Goal: Task Accomplishment & Management: Complete application form

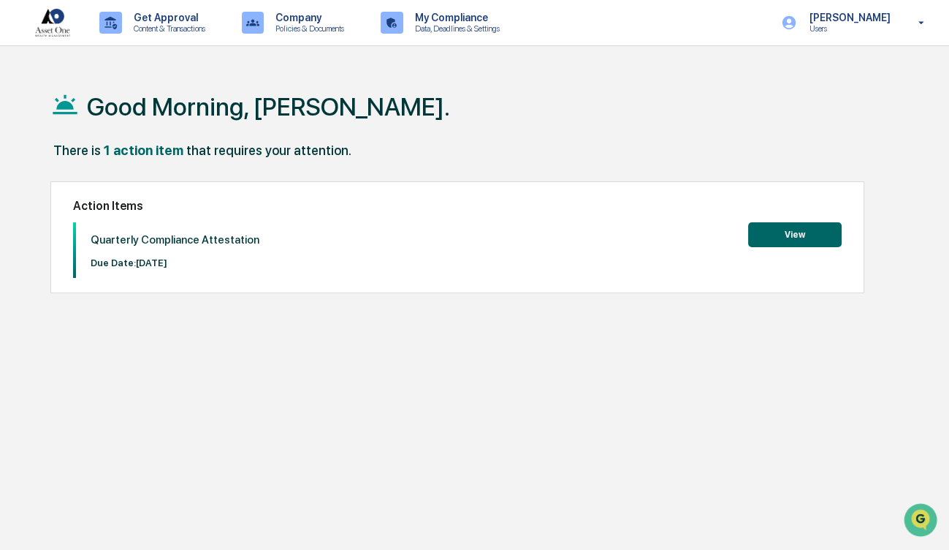
click at [784, 230] on button "View" at bounding box center [795, 234] width 94 height 25
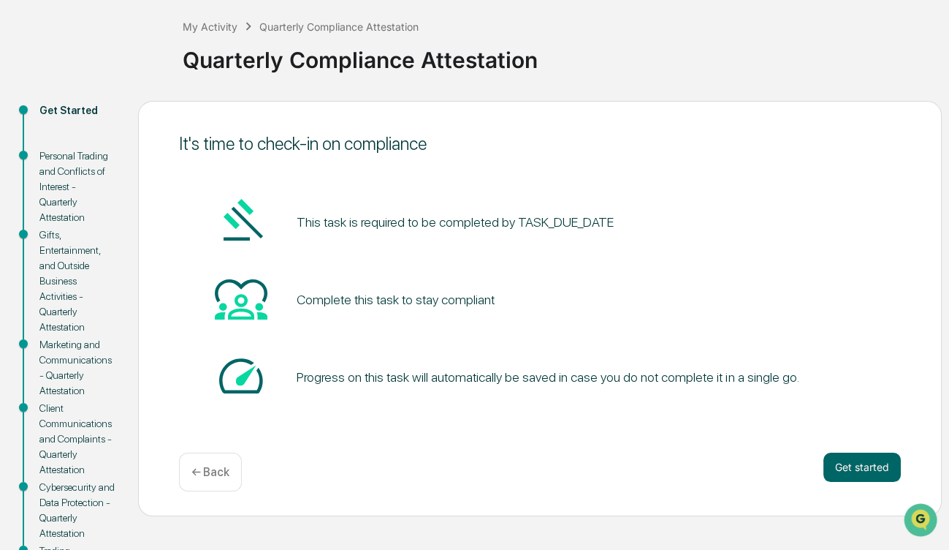
scroll to position [146, 0]
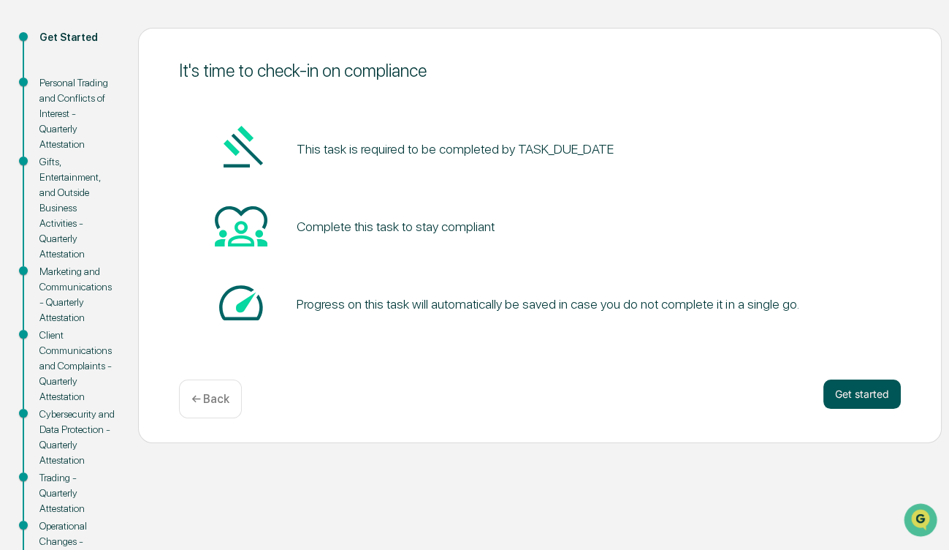
click at [854, 390] on button "Get started" at bounding box center [862, 393] width 77 height 29
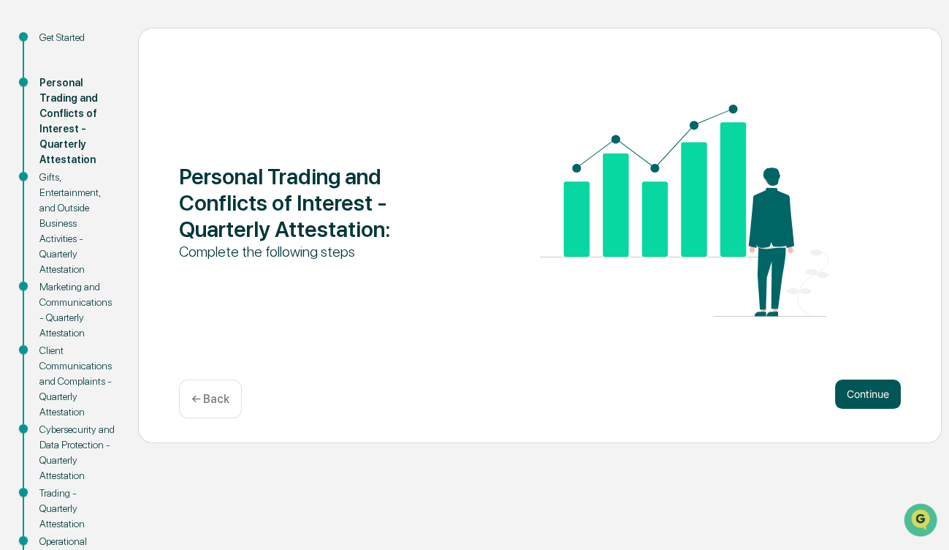
click at [860, 389] on button "Continue" at bounding box center [868, 393] width 66 height 29
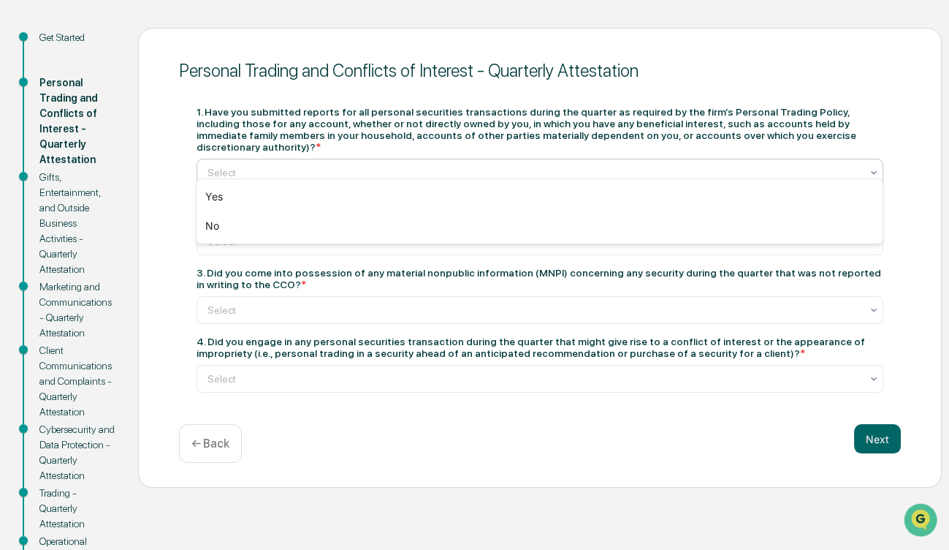
click at [871, 167] on icon at bounding box center [874, 173] width 12 height 12
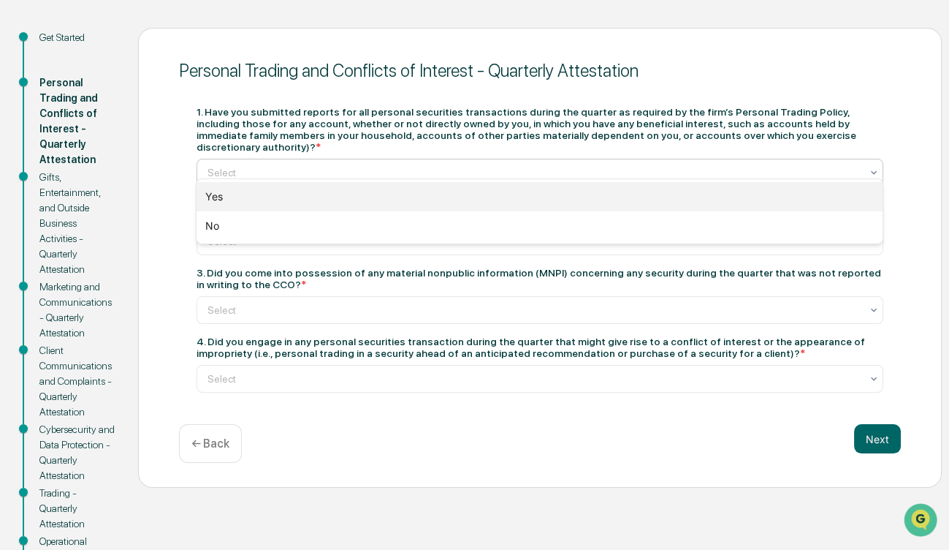
click at [790, 200] on div "Yes" at bounding box center [540, 196] width 686 height 29
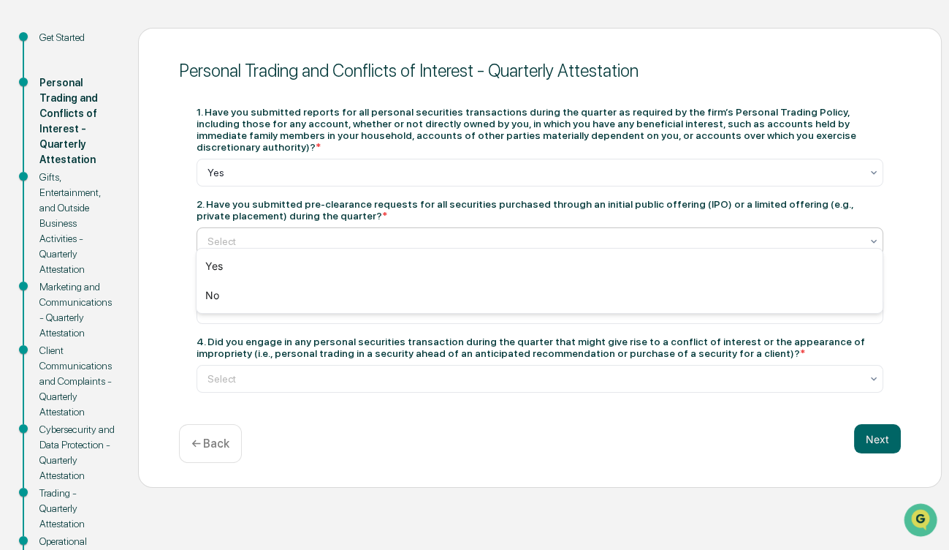
click at [880, 238] on div at bounding box center [874, 241] width 12 height 26
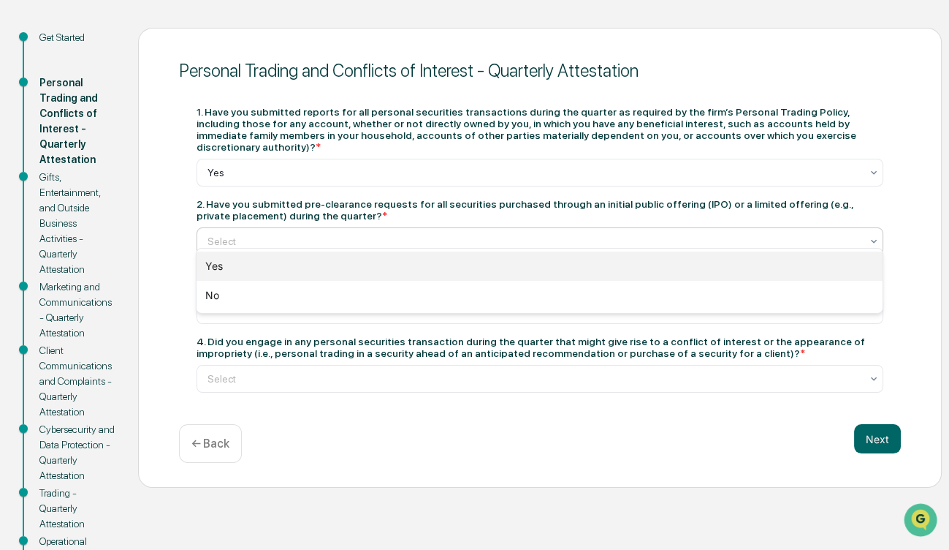
click at [816, 269] on div "Yes" at bounding box center [540, 265] width 686 height 29
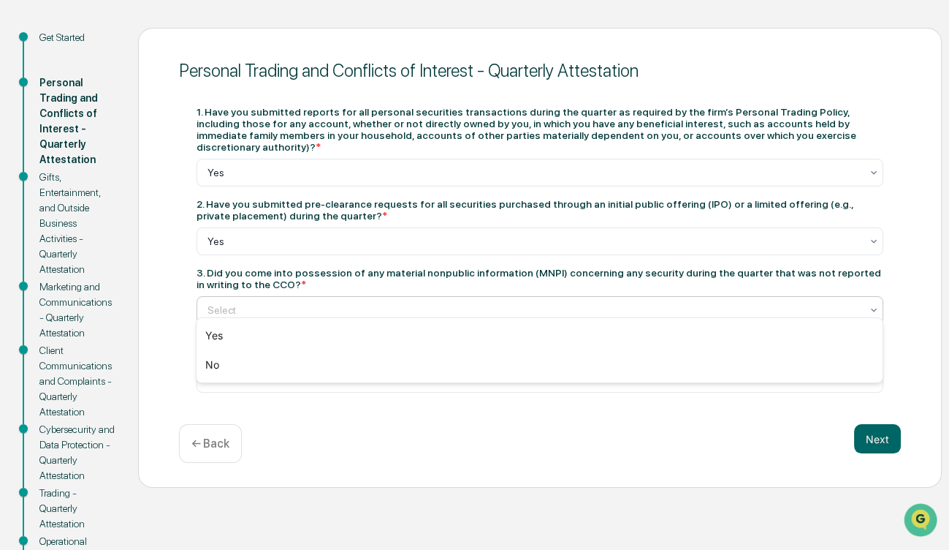
click at [865, 305] on div "Select" at bounding box center [534, 310] width 668 height 20
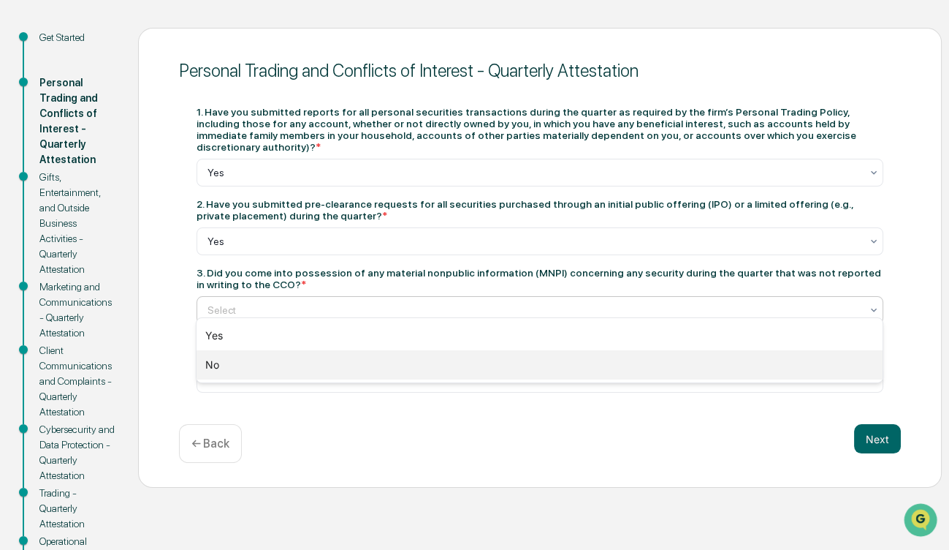
click at [773, 360] on div "No" at bounding box center [540, 364] width 686 height 29
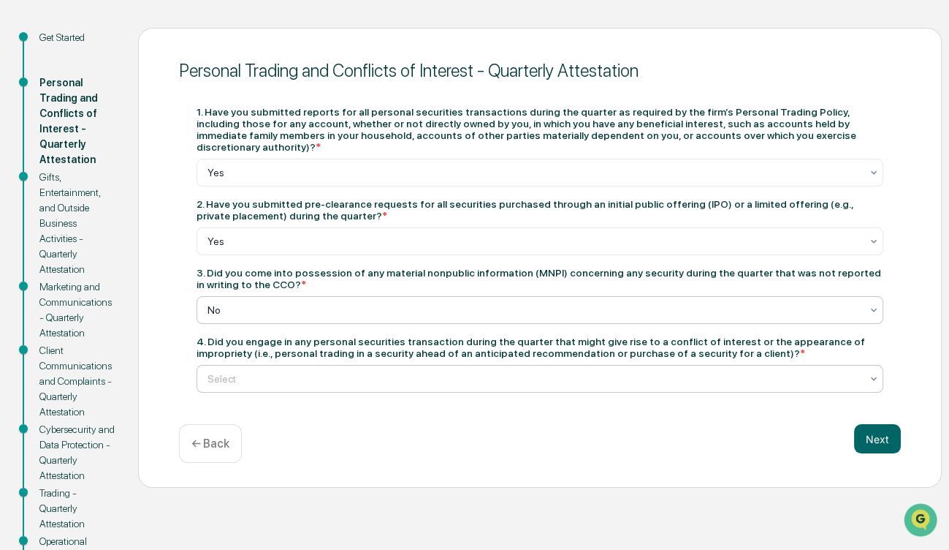
click at [857, 371] on div at bounding box center [534, 378] width 653 height 15
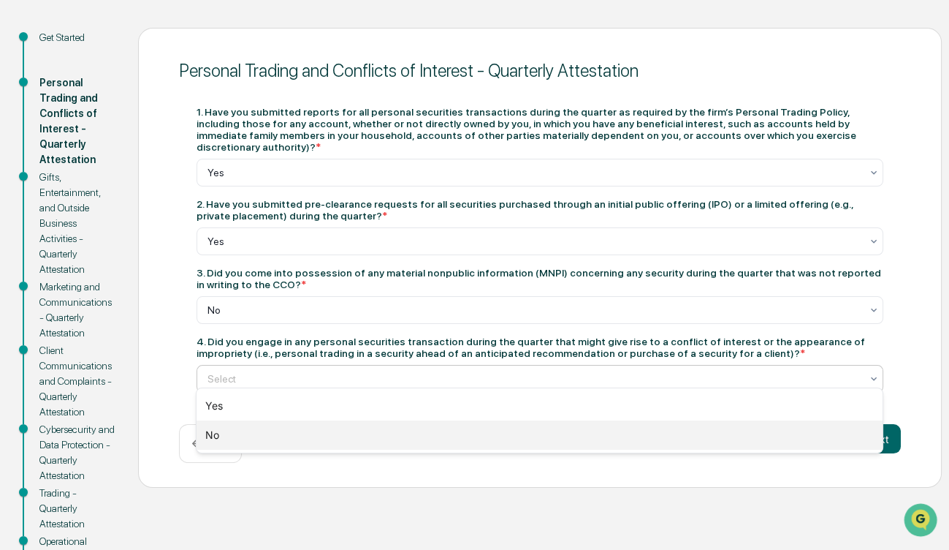
click at [759, 435] on div "No" at bounding box center [540, 434] width 686 height 29
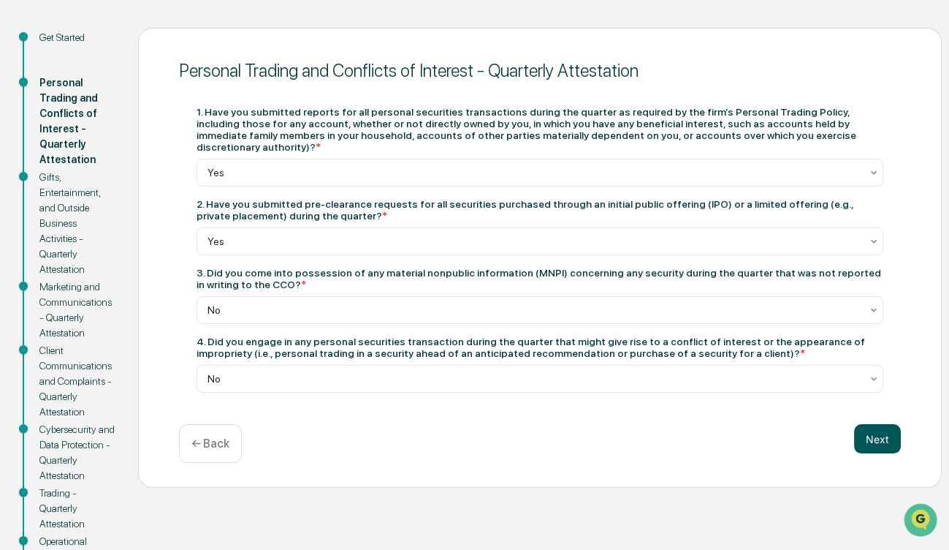
click at [883, 429] on button "Next" at bounding box center [877, 438] width 47 height 29
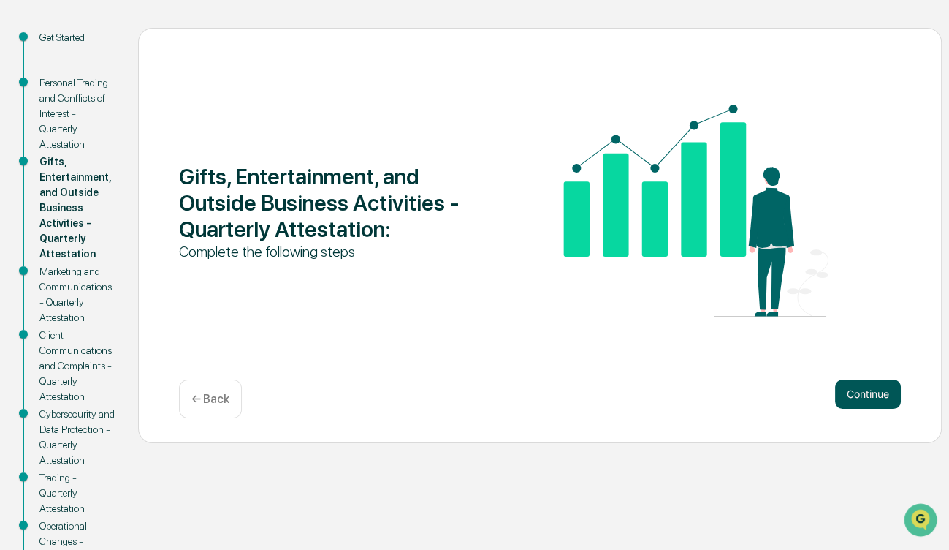
click at [868, 393] on button "Continue" at bounding box center [868, 393] width 66 height 29
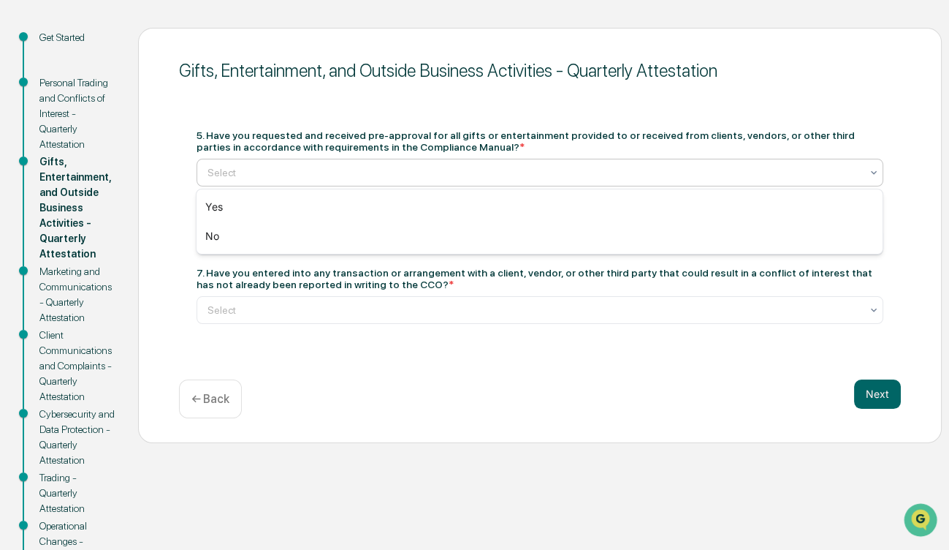
click at [451, 175] on div at bounding box center [534, 172] width 653 height 15
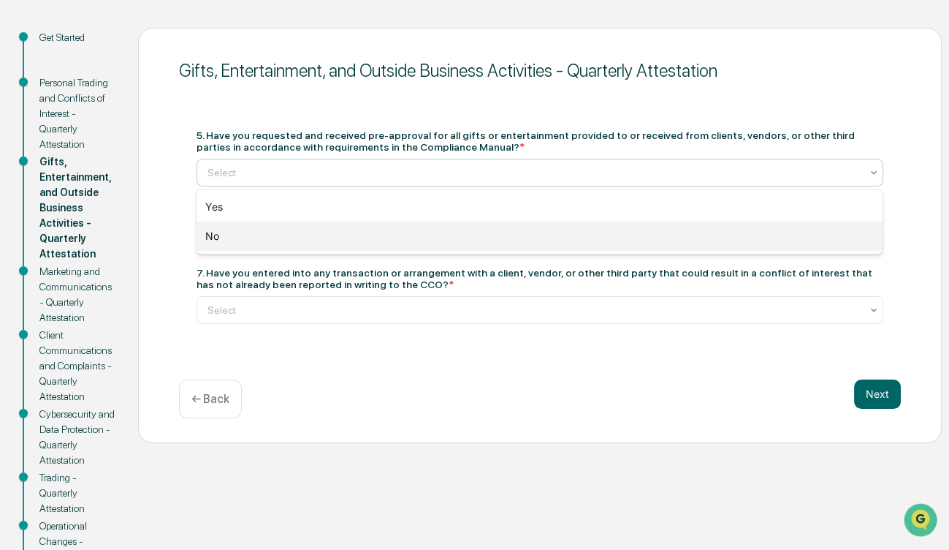
click at [428, 227] on div "No" at bounding box center [540, 235] width 686 height 29
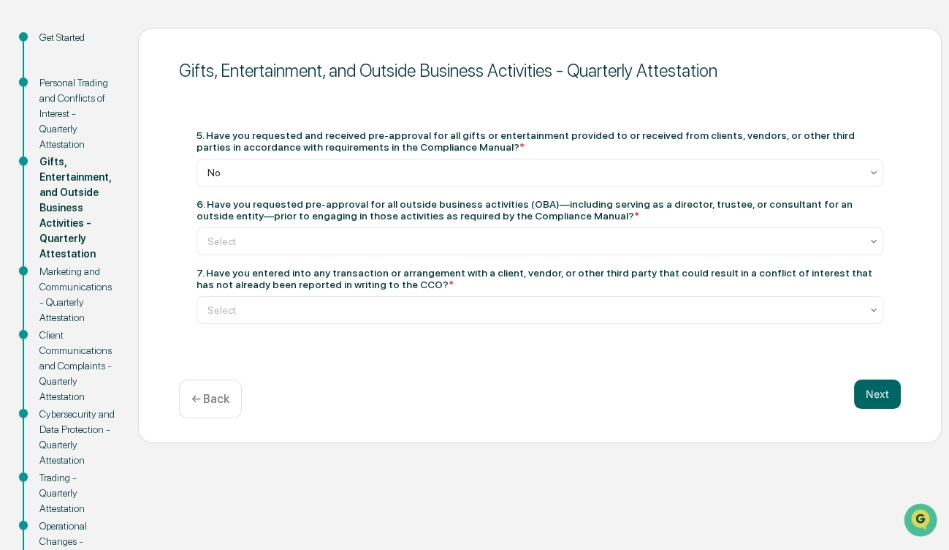
click at [434, 256] on div "5. Have you requested and received pre-approval for all gifts or entertainment …" at bounding box center [540, 226] width 687 height 194
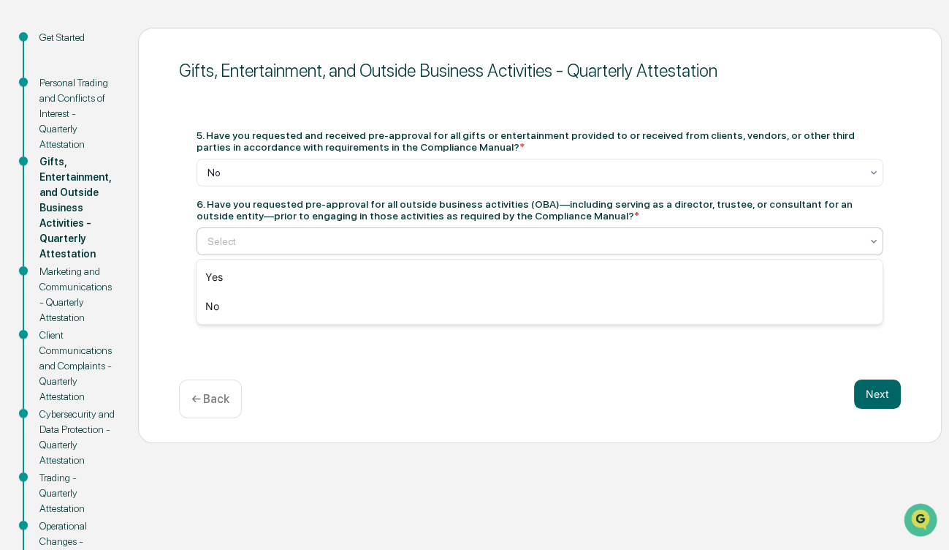
click at [432, 247] on div at bounding box center [534, 241] width 653 height 15
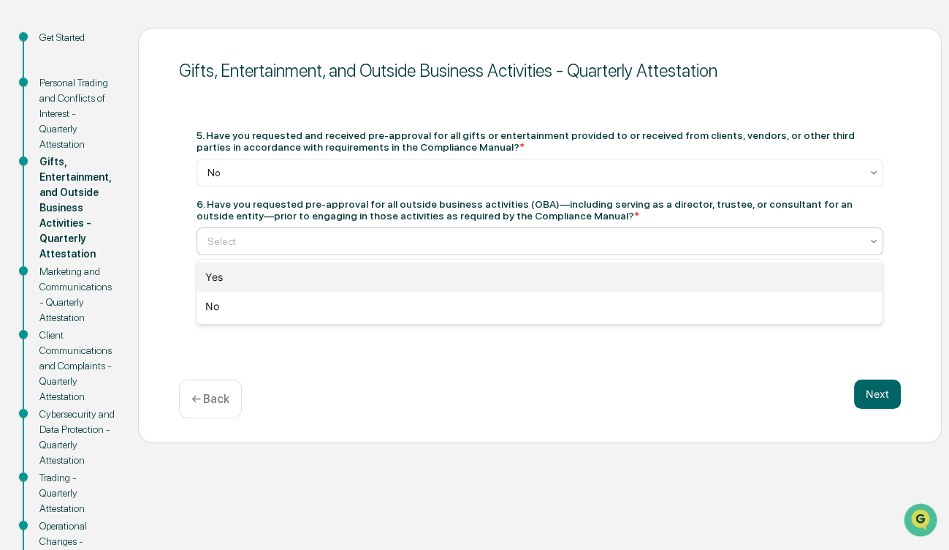
click at [375, 284] on div "Yes" at bounding box center [540, 276] width 686 height 29
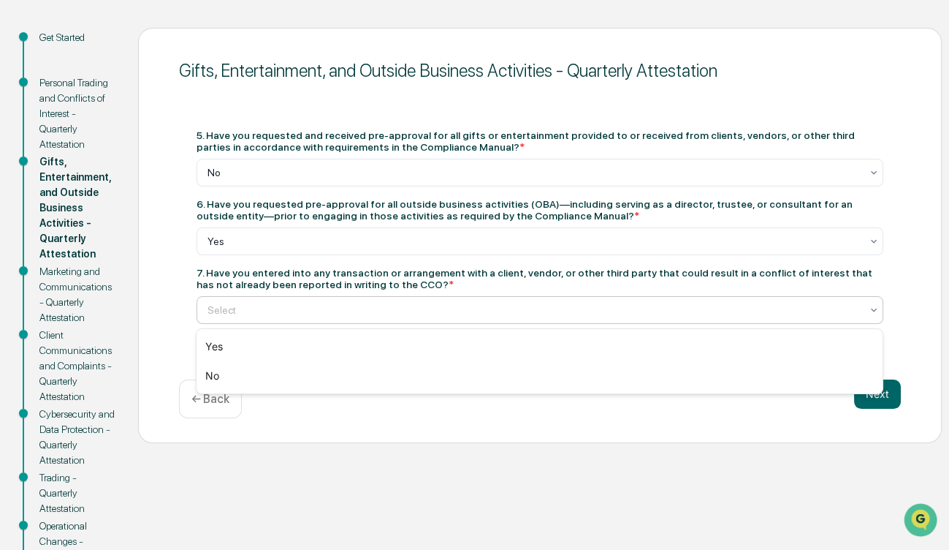
click at [536, 312] on div at bounding box center [534, 310] width 653 height 15
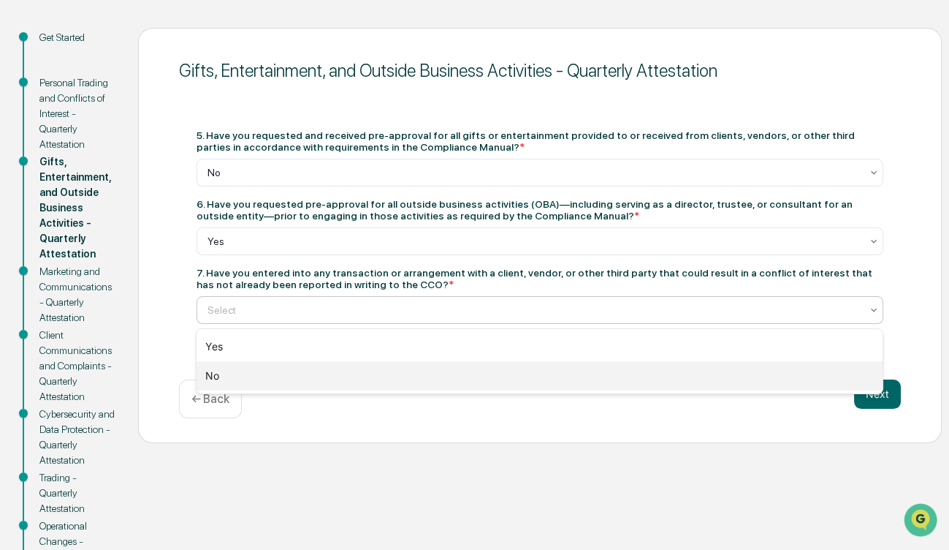
click at [388, 376] on div "No" at bounding box center [540, 375] width 686 height 29
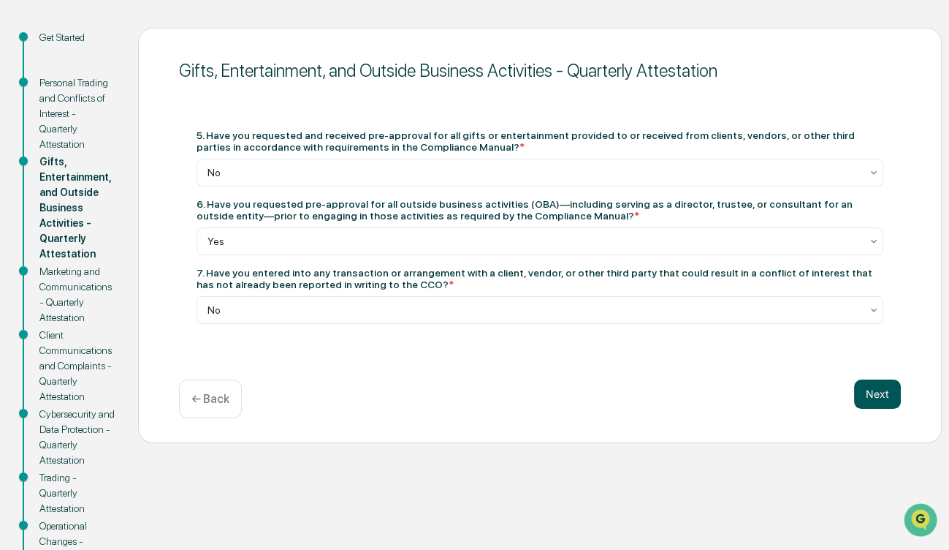
click at [877, 391] on button "Next" at bounding box center [877, 393] width 47 height 29
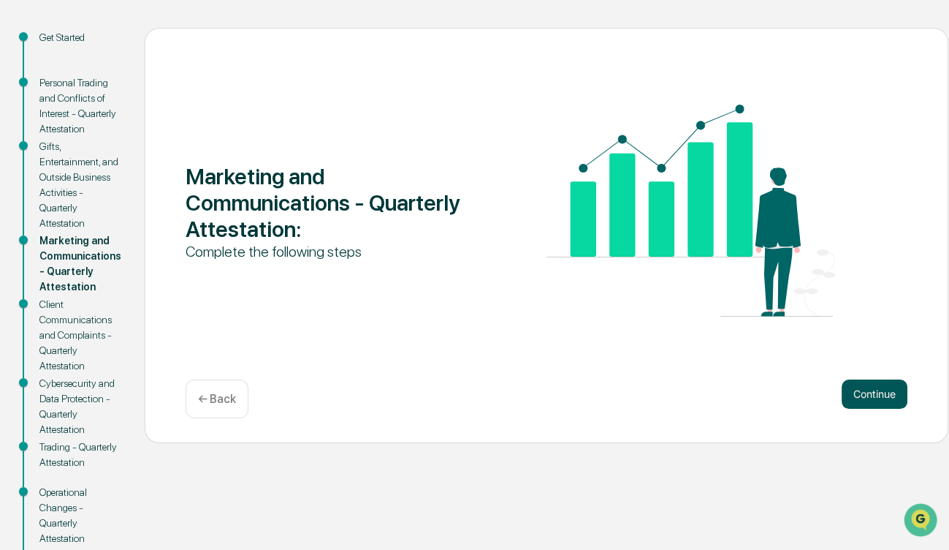
click at [860, 395] on button "Continue" at bounding box center [875, 393] width 66 height 29
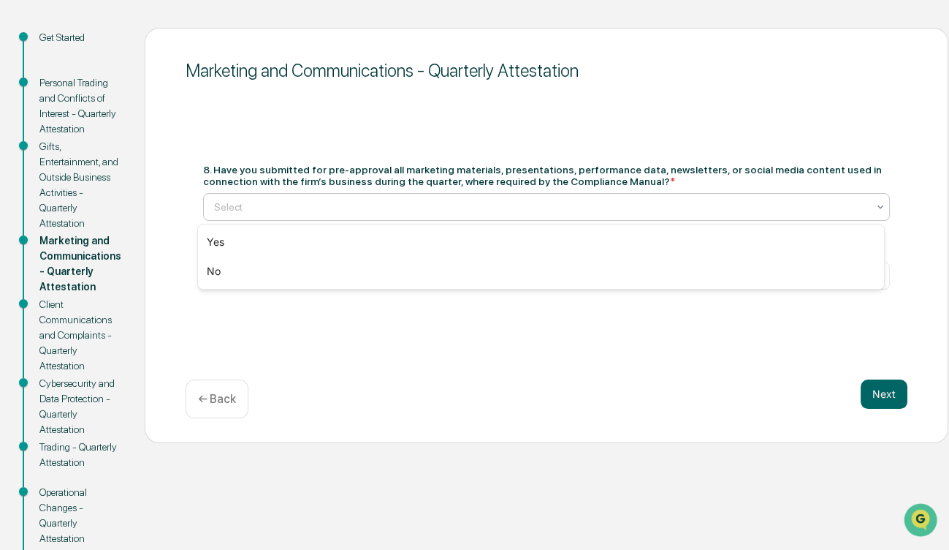
click at [411, 204] on div at bounding box center [540, 207] width 653 height 15
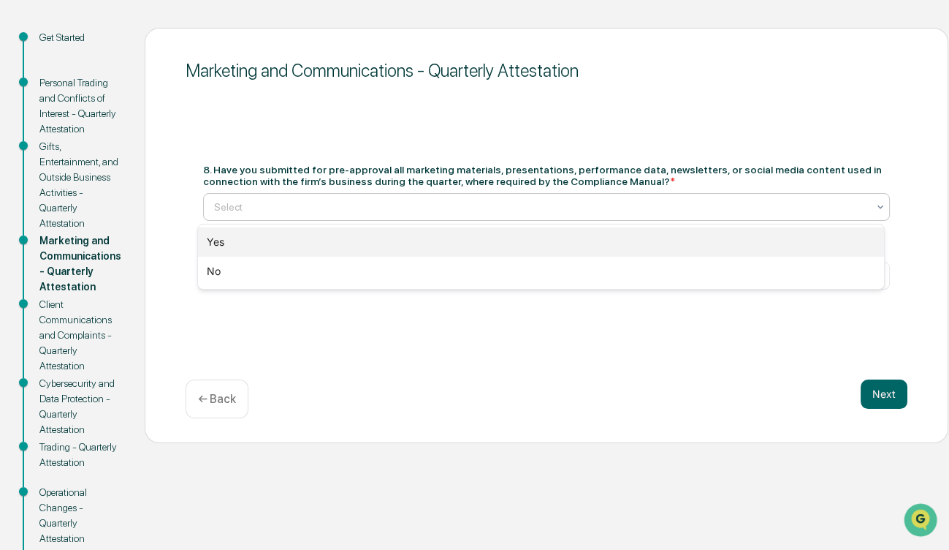
click at [396, 234] on div "Yes" at bounding box center [541, 241] width 686 height 29
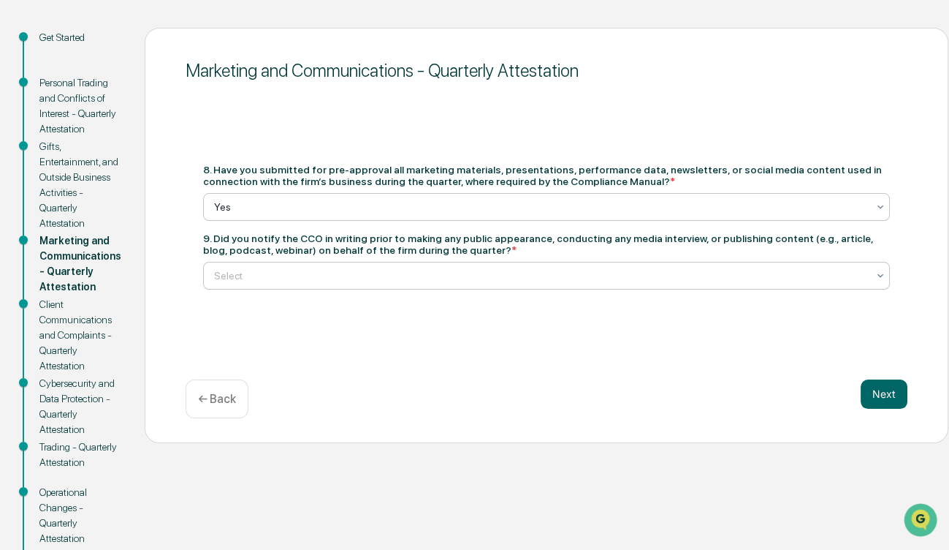
click at [336, 274] on div at bounding box center [540, 275] width 653 height 15
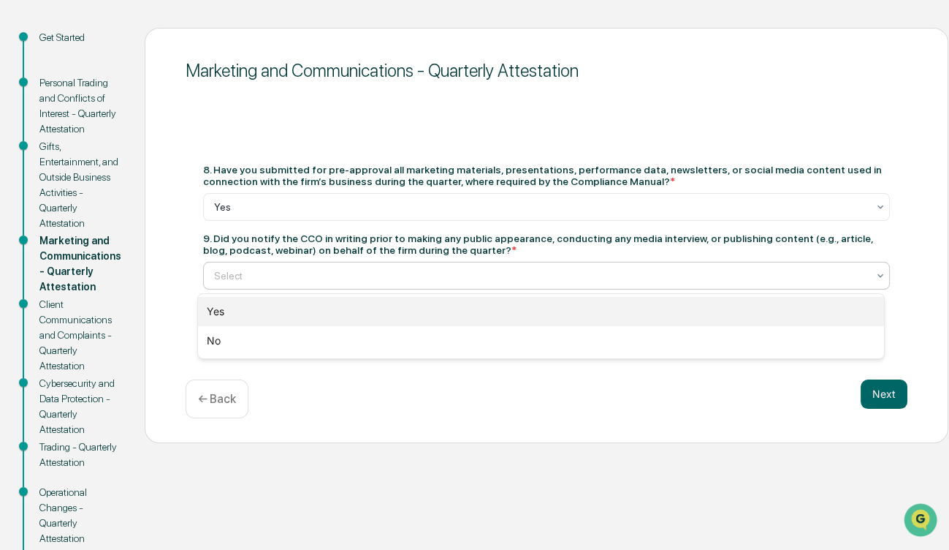
click at [329, 308] on div "Yes" at bounding box center [541, 311] width 686 height 29
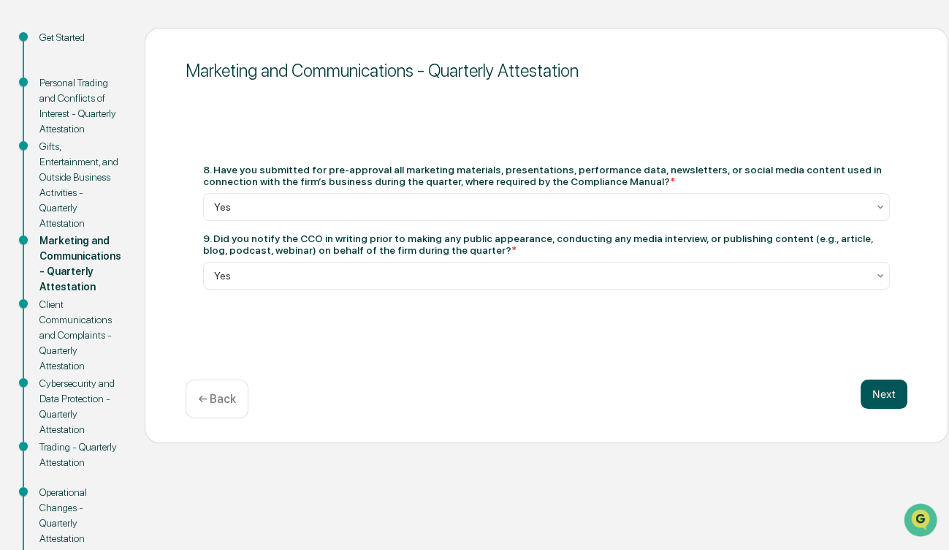
click at [878, 394] on button "Next" at bounding box center [884, 393] width 47 height 29
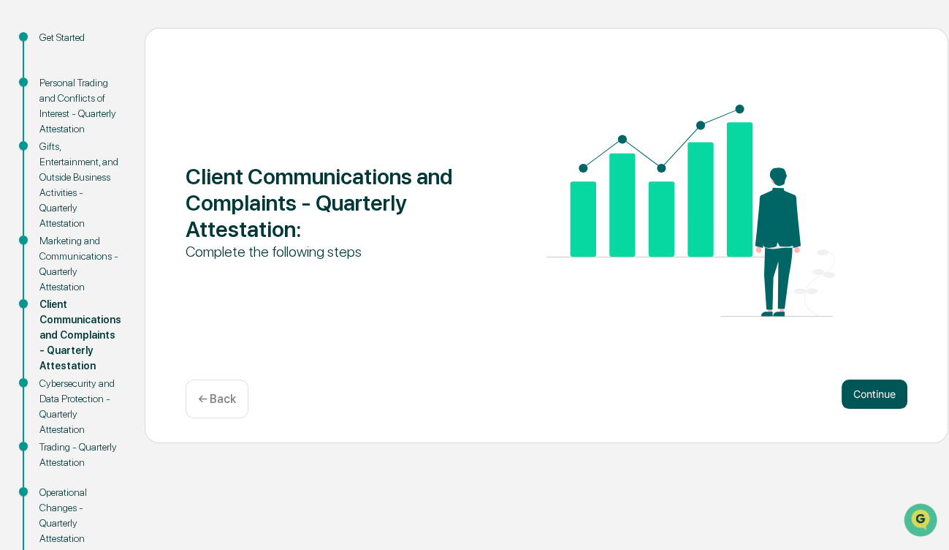
click at [877, 394] on button "Continue" at bounding box center [875, 393] width 66 height 29
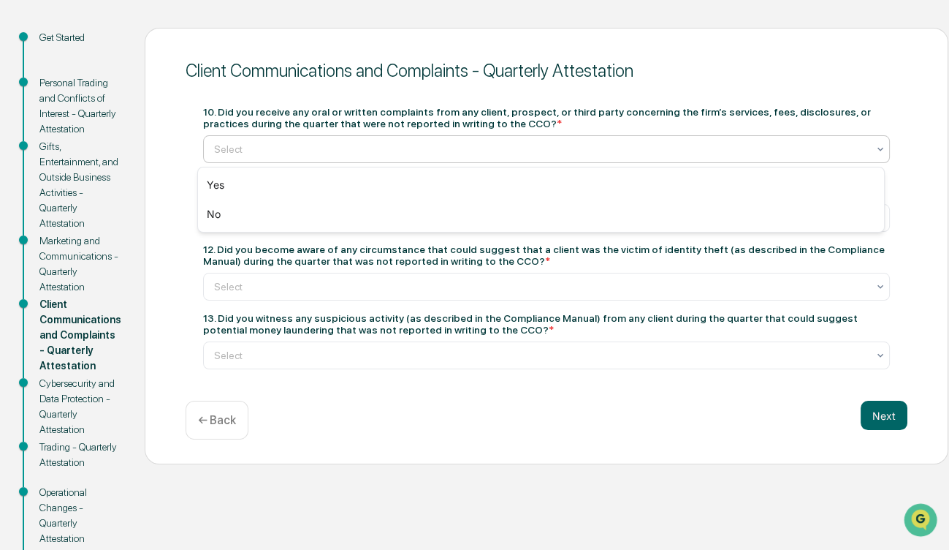
click at [333, 158] on div "Select" at bounding box center [541, 149] width 668 height 20
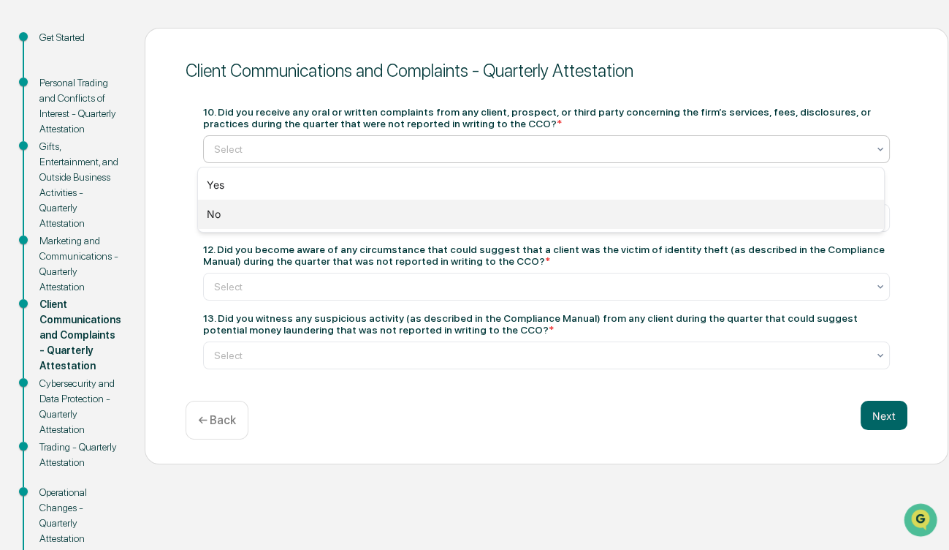
click at [326, 218] on div "No" at bounding box center [541, 214] width 686 height 29
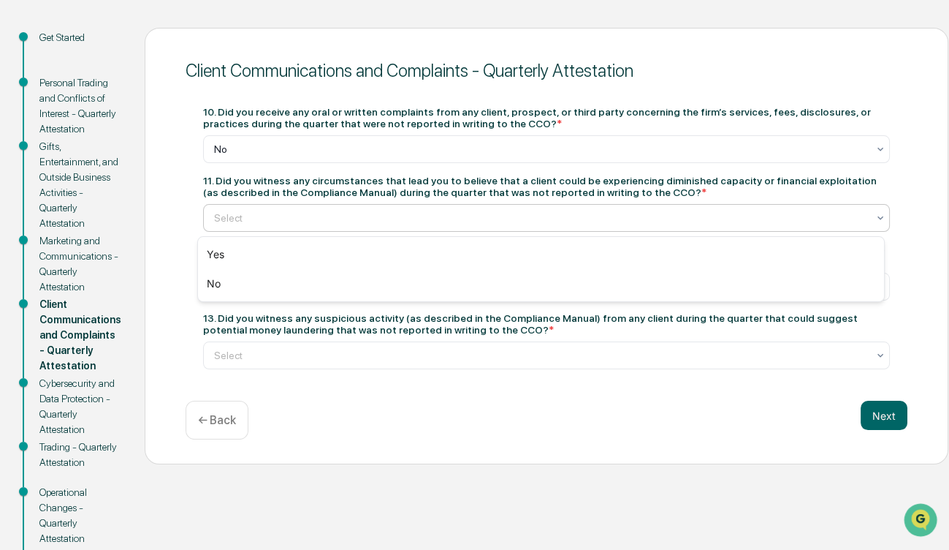
click at [326, 218] on div at bounding box center [540, 218] width 653 height 15
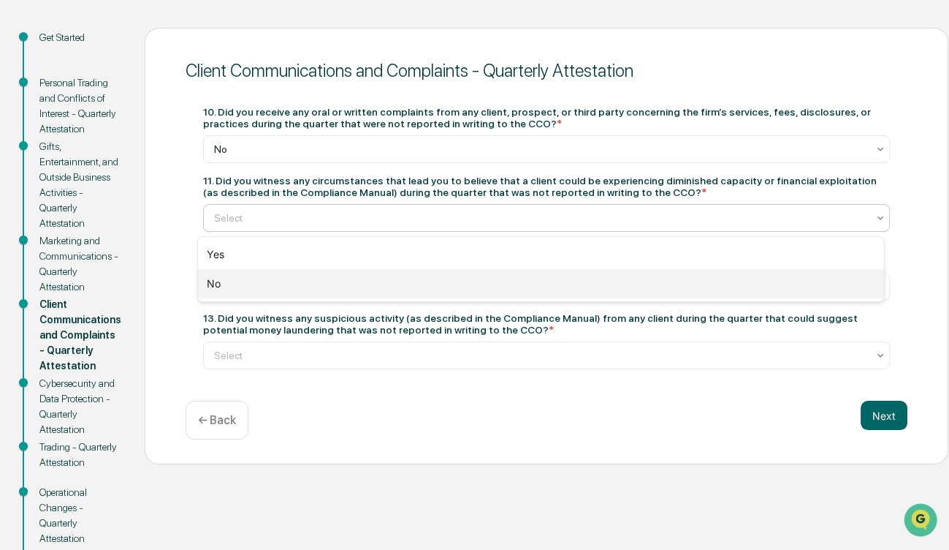
click at [311, 295] on div "No" at bounding box center [541, 283] width 686 height 29
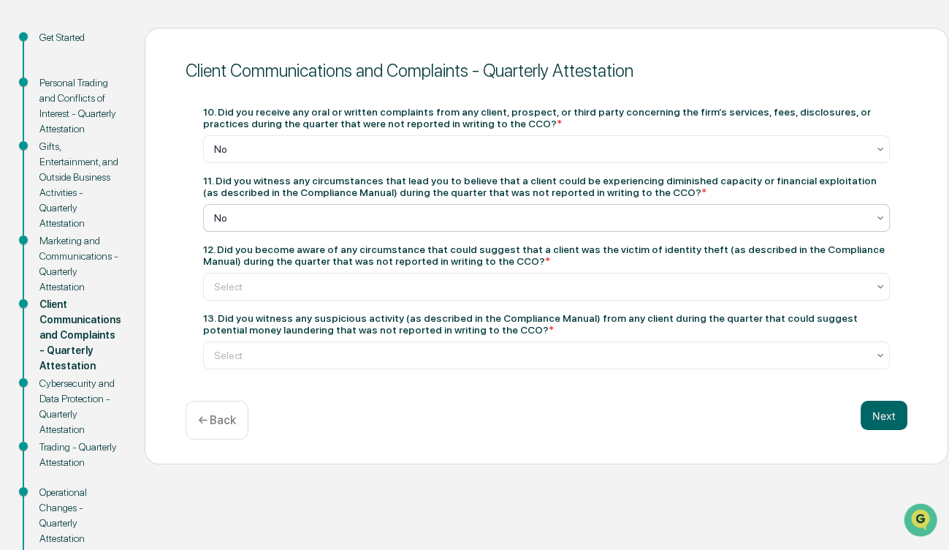
click at [311, 294] on div at bounding box center [540, 286] width 653 height 15
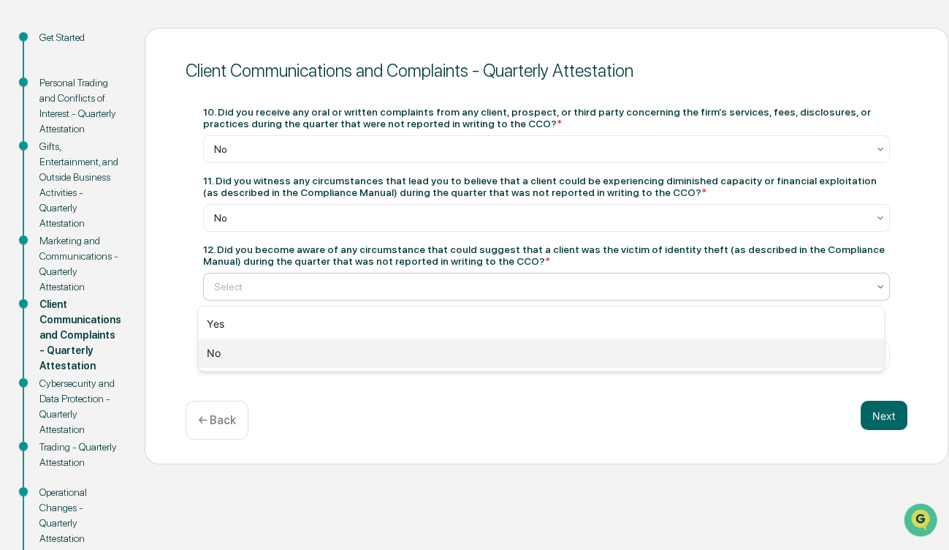
click at [305, 353] on div "No" at bounding box center [541, 352] width 686 height 29
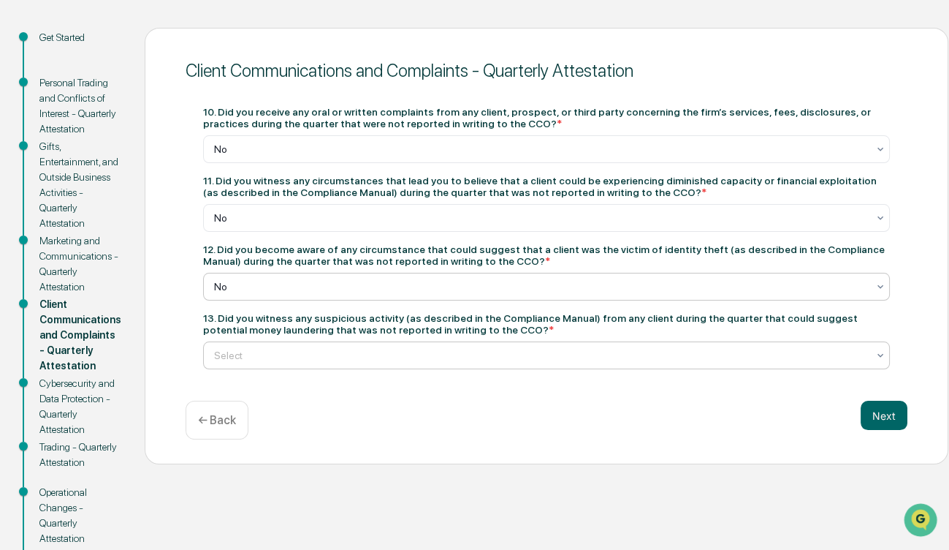
click at [304, 365] on div "Select" at bounding box center [541, 355] width 668 height 20
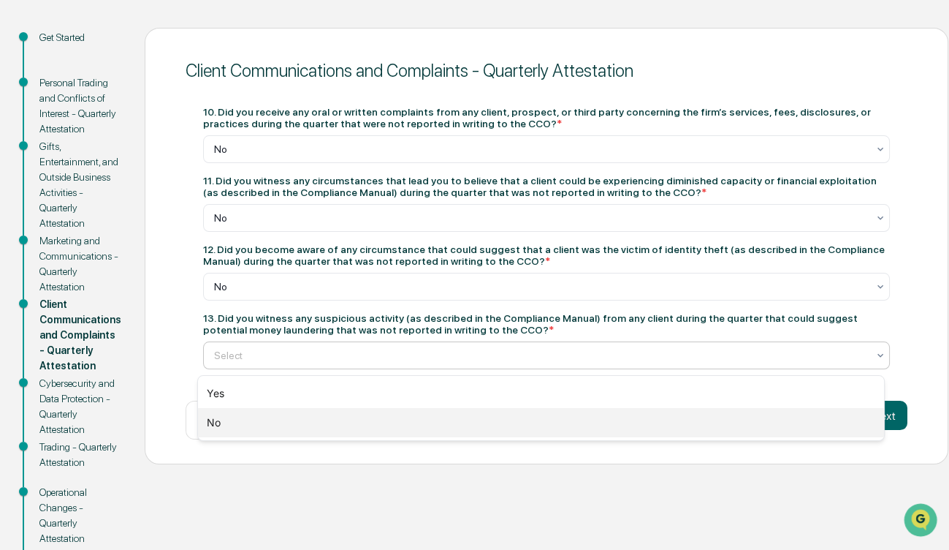
click at [300, 423] on div "No" at bounding box center [541, 422] width 686 height 29
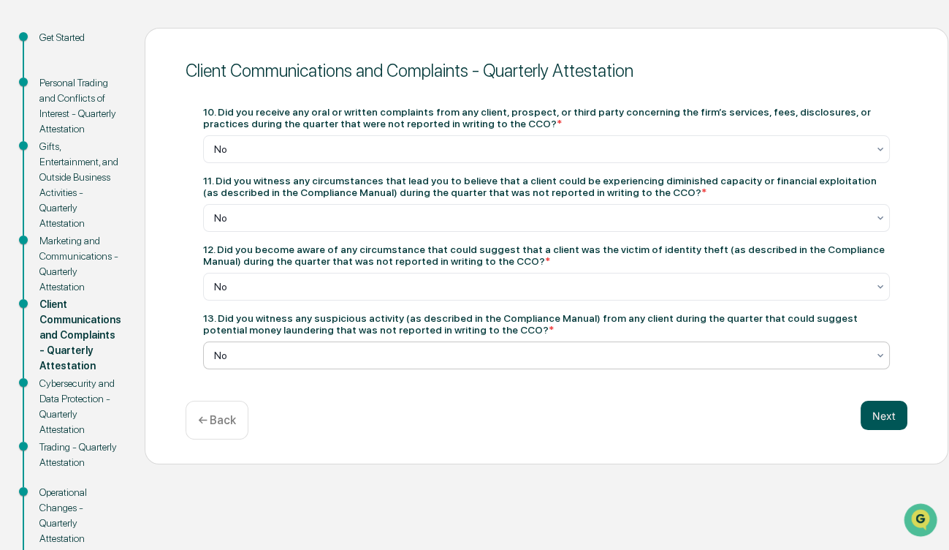
click at [884, 420] on button "Next" at bounding box center [884, 415] width 47 height 29
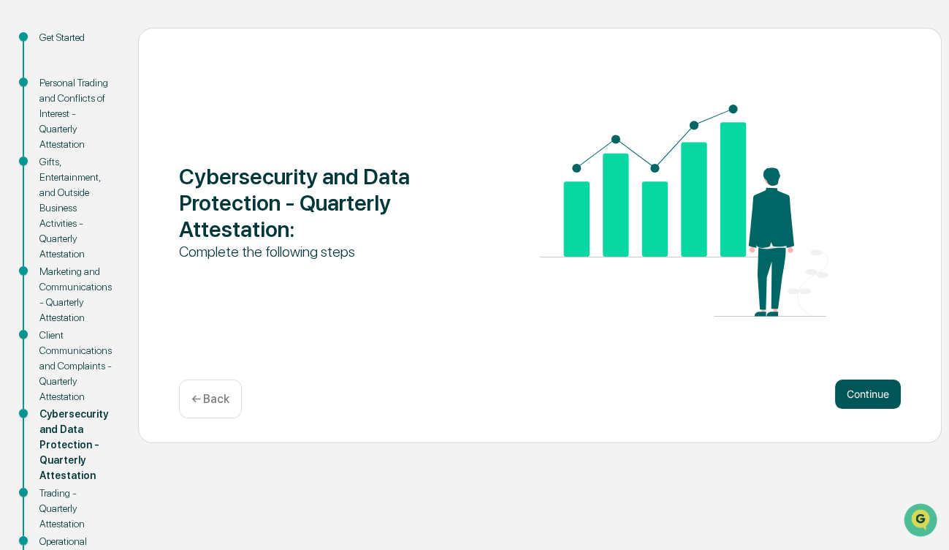
click at [860, 395] on button "Continue" at bounding box center [868, 393] width 66 height 29
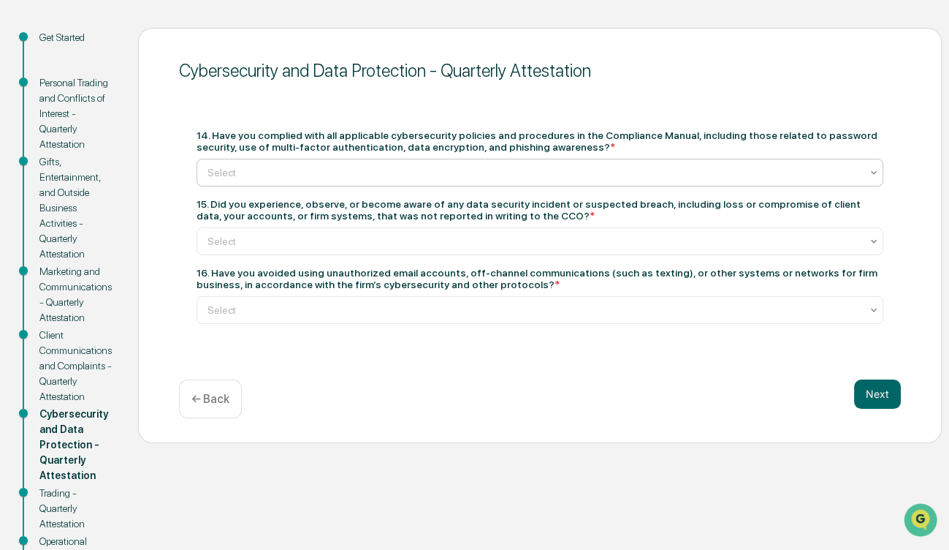
click at [311, 166] on div at bounding box center [534, 172] width 653 height 15
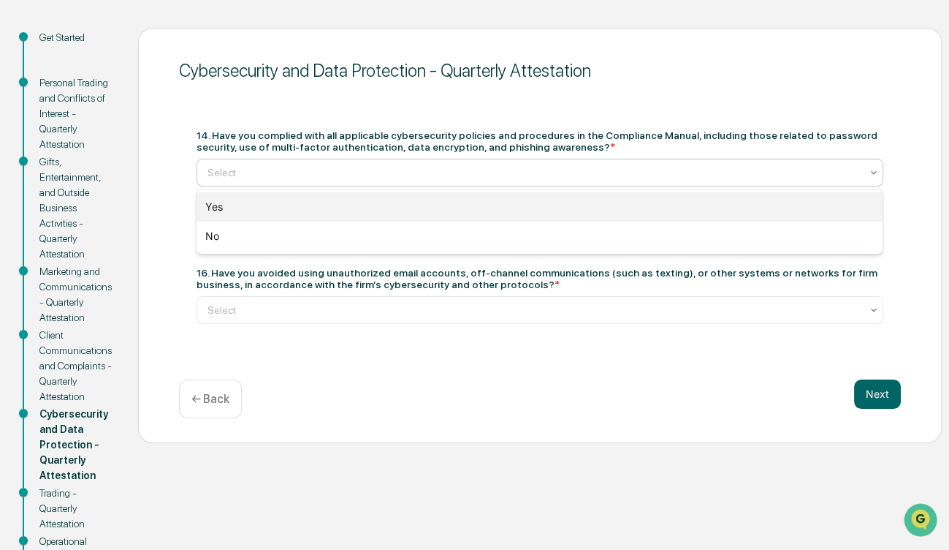
click at [311, 206] on div "Yes" at bounding box center [540, 206] width 686 height 29
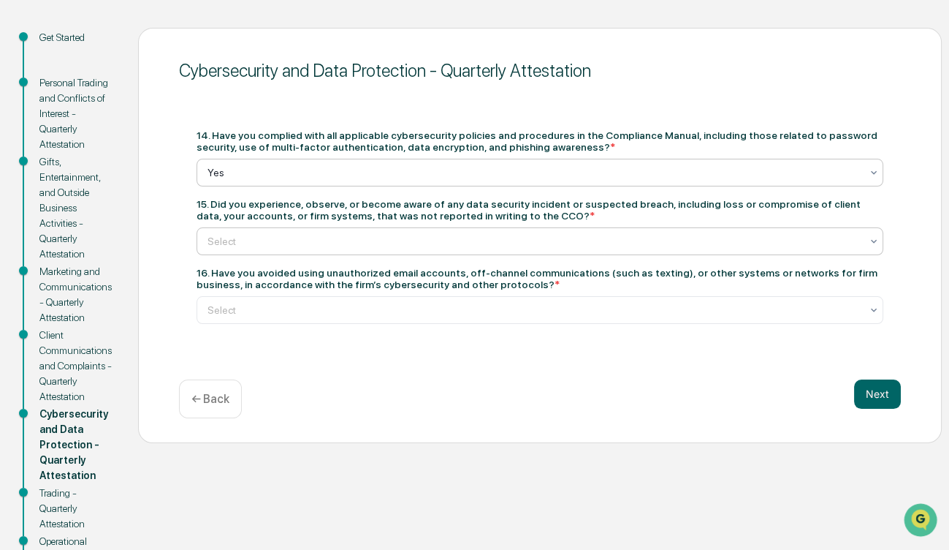
click at [337, 251] on div "Select" at bounding box center [540, 241] width 687 height 28
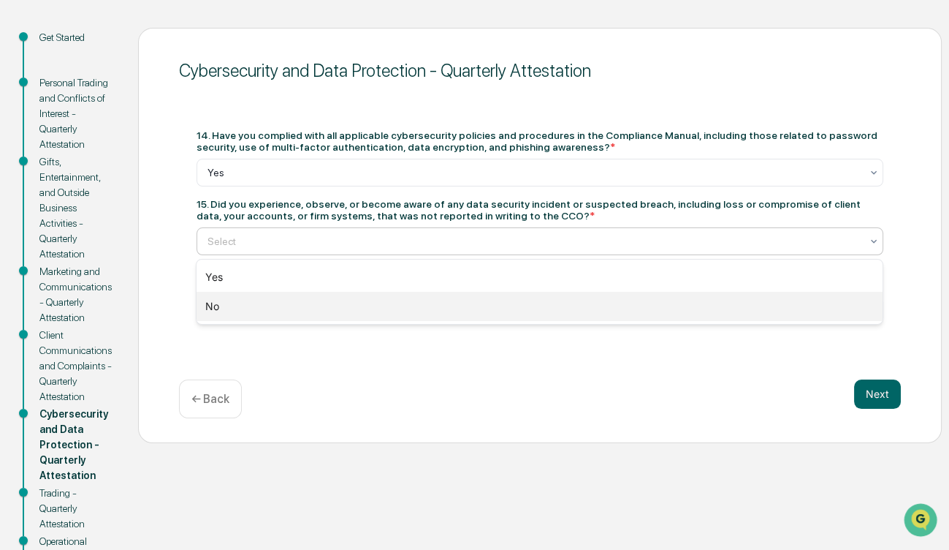
click at [330, 306] on div "No" at bounding box center [540, 306] width 686 height 29
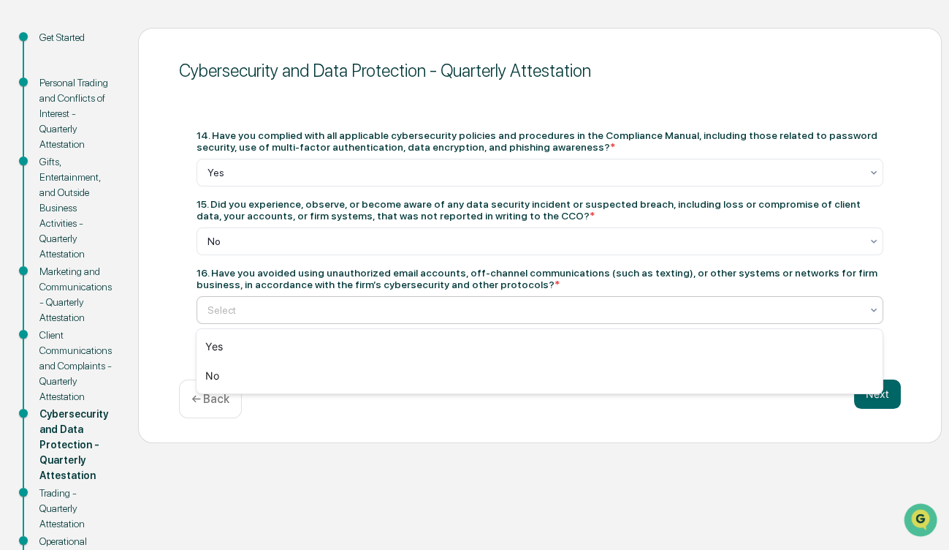
click at [329, 320] on div "Select" at bounding box center [534, 310] width 668 height 20
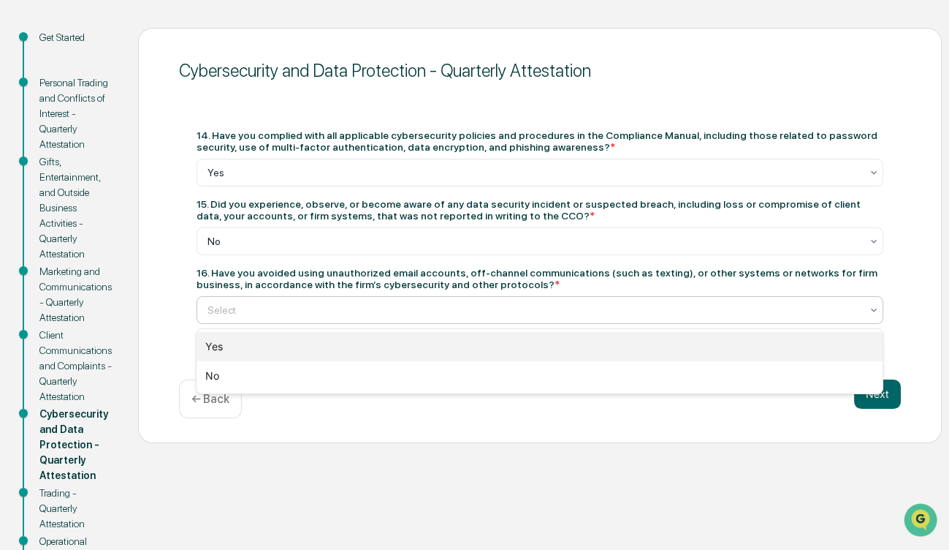
click at [325, 348] on div "Yes" at bounding box center [540, 346] width 686 height 29
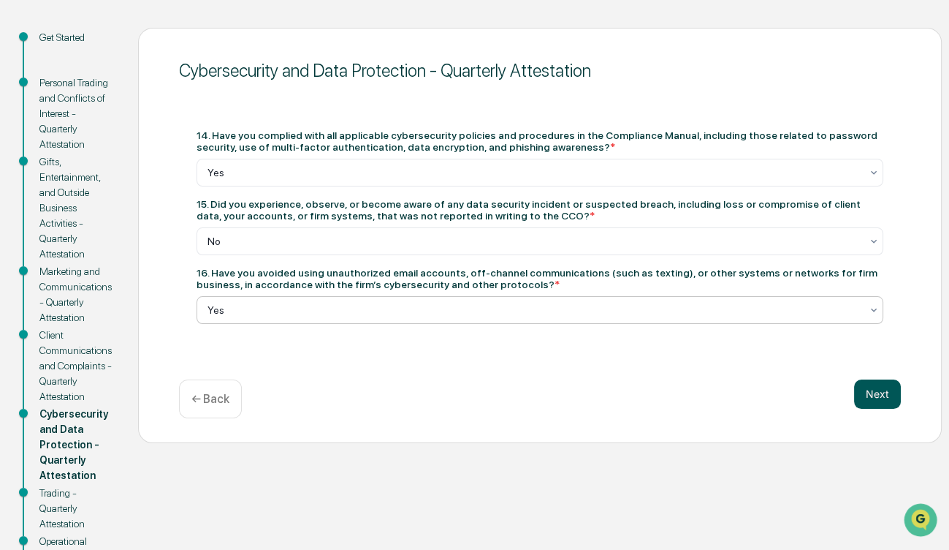
click at [875, 389] on button "Next" at bounding box center [877, 393] width 47 height 29
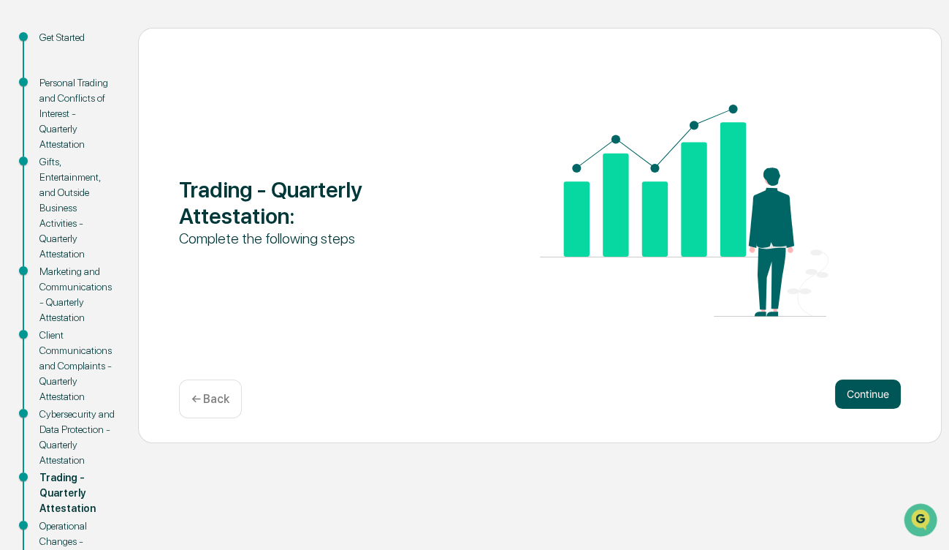
click at [855, 400] on button "Continue" at bounding box center [868, 393] width 66 height 29
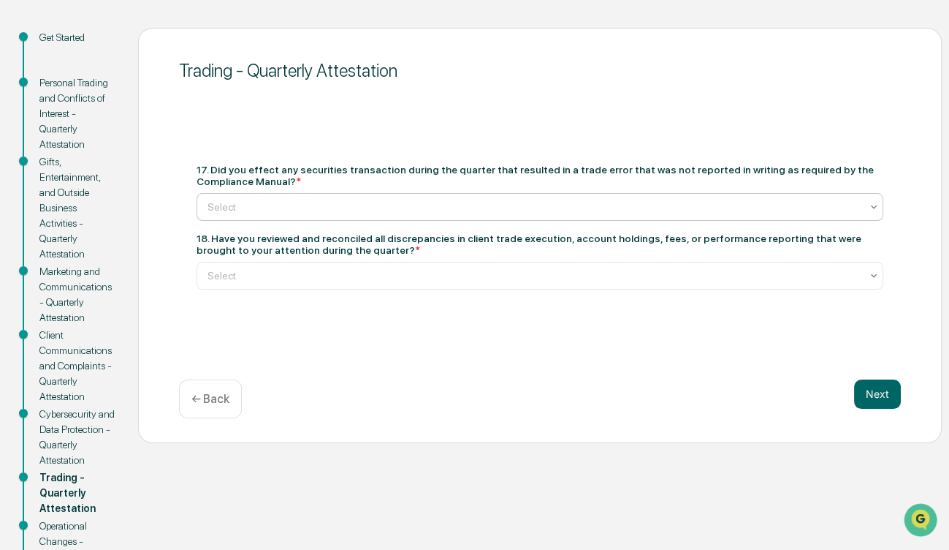
click at [398, 205] on div at bounding box center [534, 207] width 653 height 15
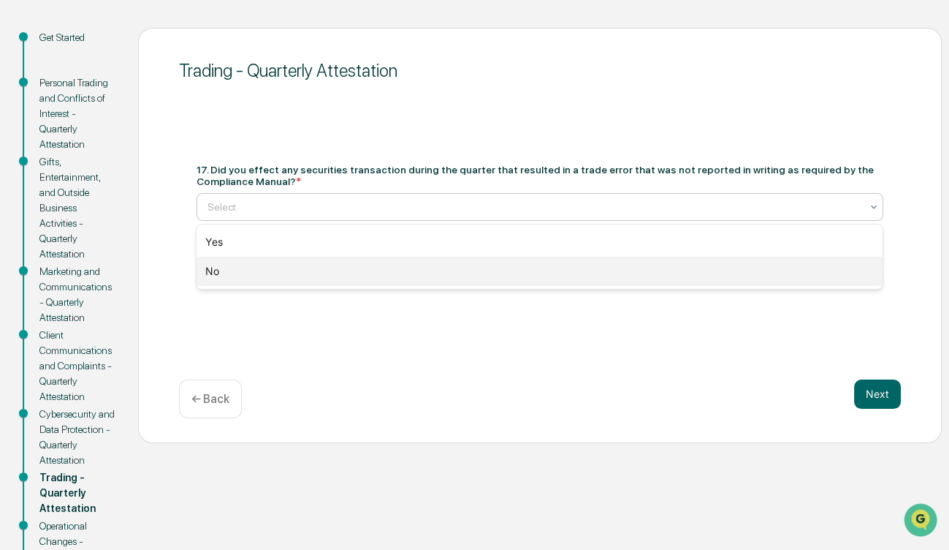
click at [390, 271] on div "No" at bounding box center [540, 271] width 686 height 29
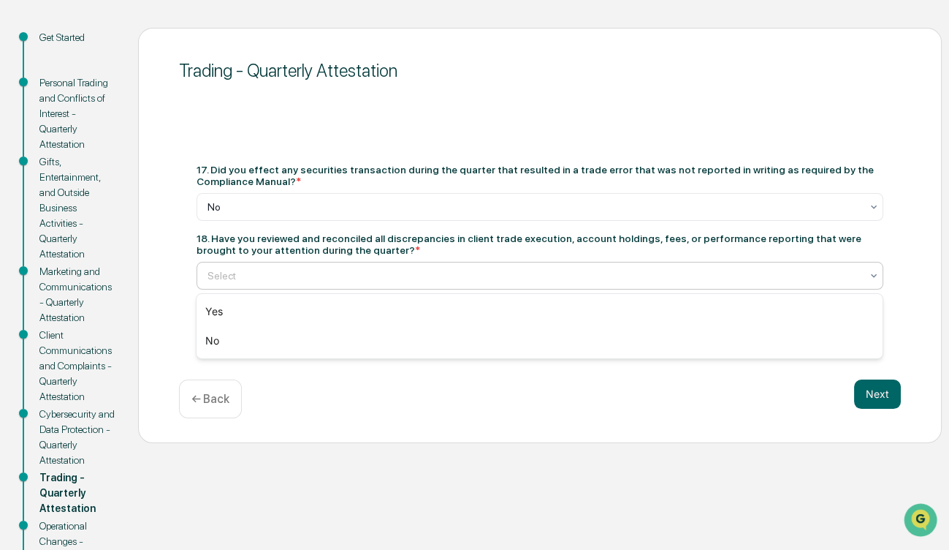
click at [390, 275] on div at bounding box center [534, 275] width 653 height 15
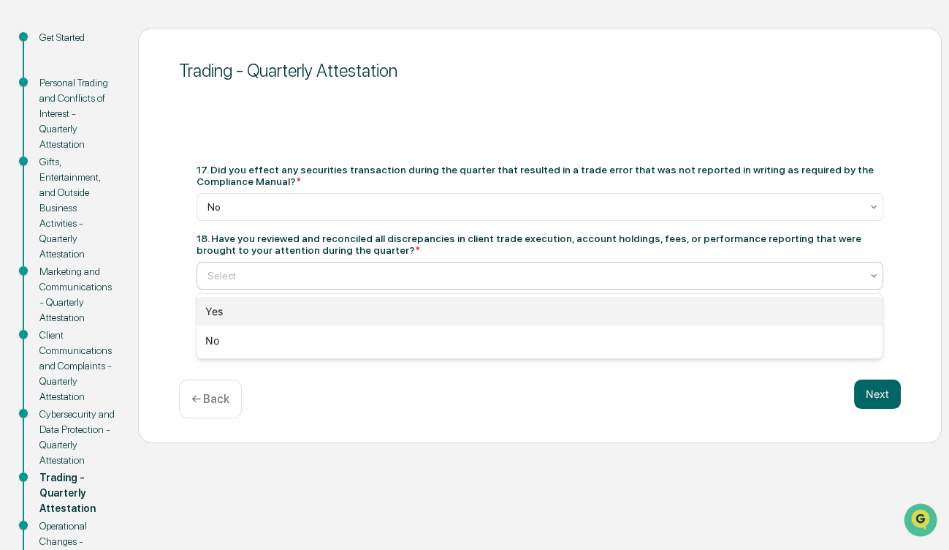
click at [385, 309] on div "Yes" at bounding box center [540, 311] width 686 height 29
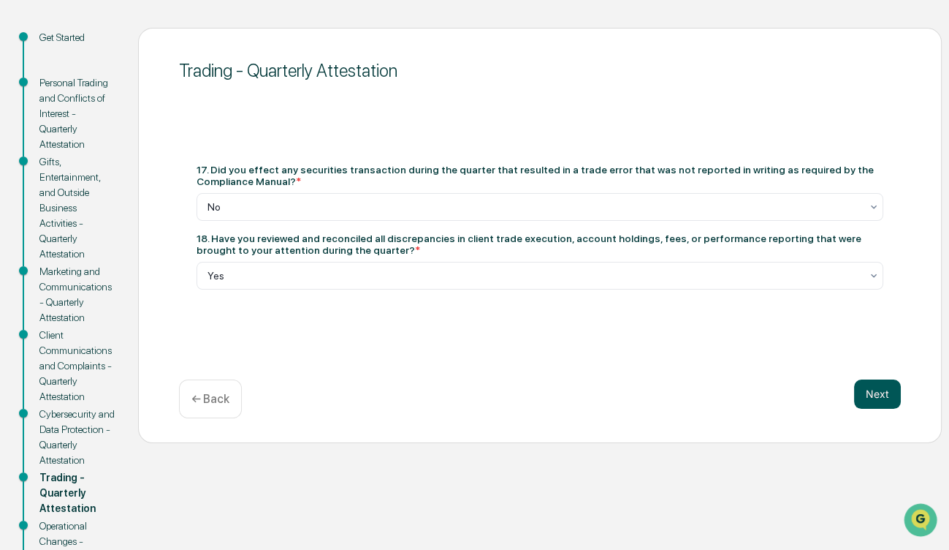
click at [870, 395] on button "Next" at bounding box center [877, 393] width 47 height 29
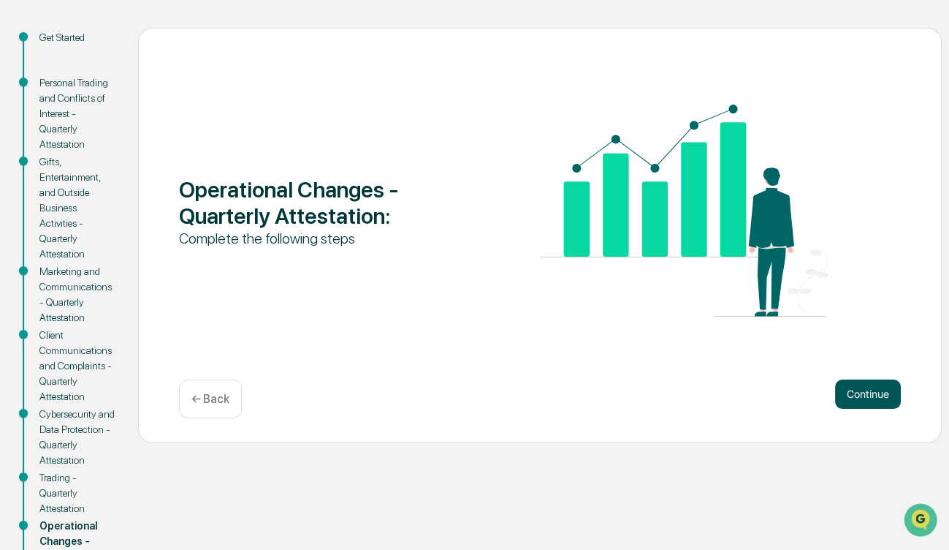
click at [860, 391] on button "Continue" at bounding box center [868, 393] width 66 height 29
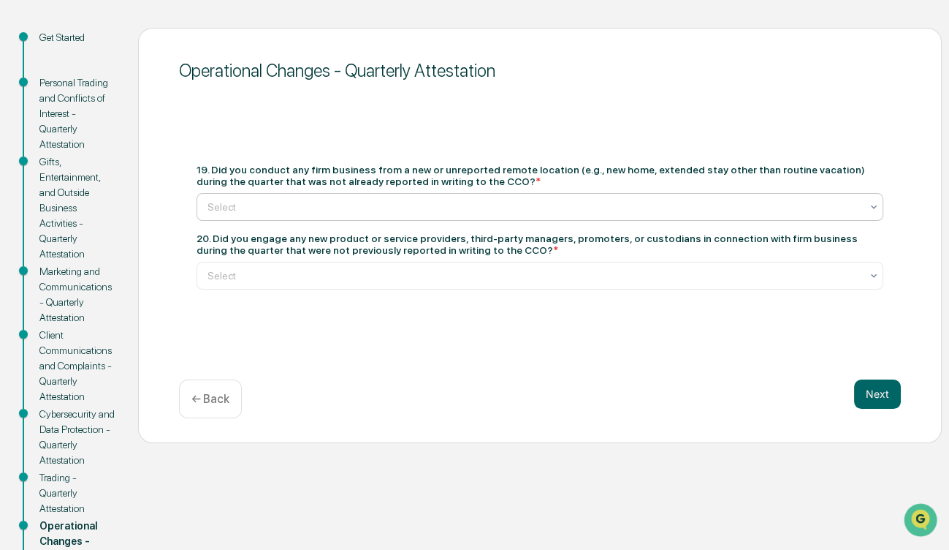
click at [380, 203] on div at bounding box center [534, 207] width 653 height 15
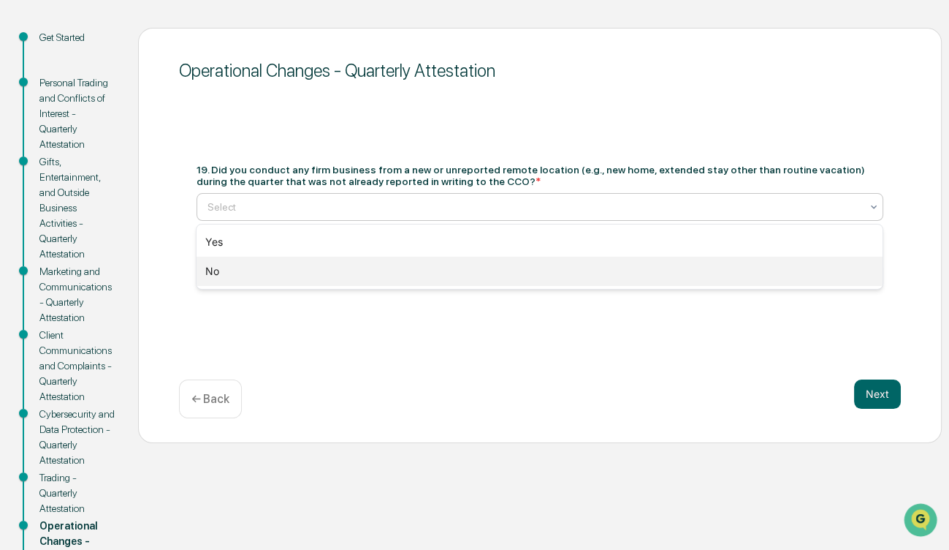
click at [381, 271] on div "No" at bounding box center [540, 271] width 686 height 29
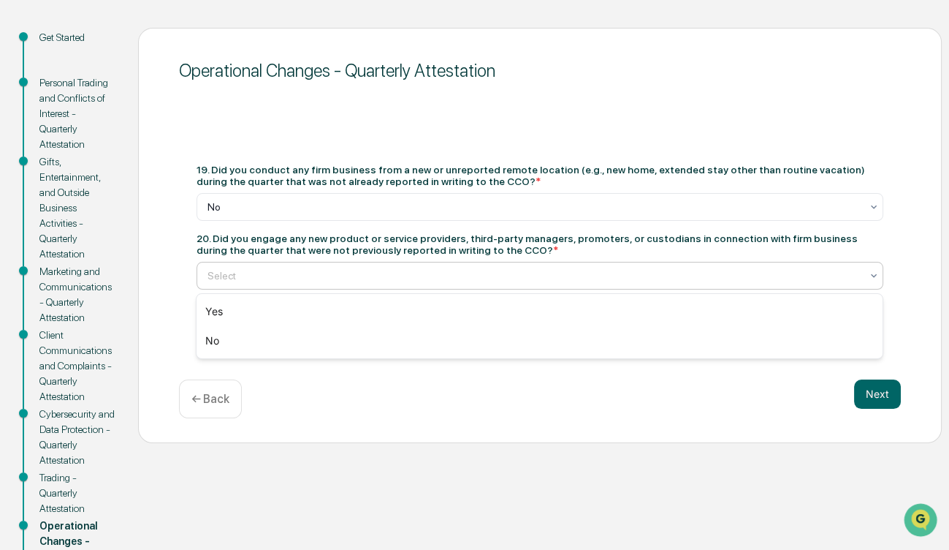
click at [378, 281] on div at bounding box center [534, 275] width 653 height 15
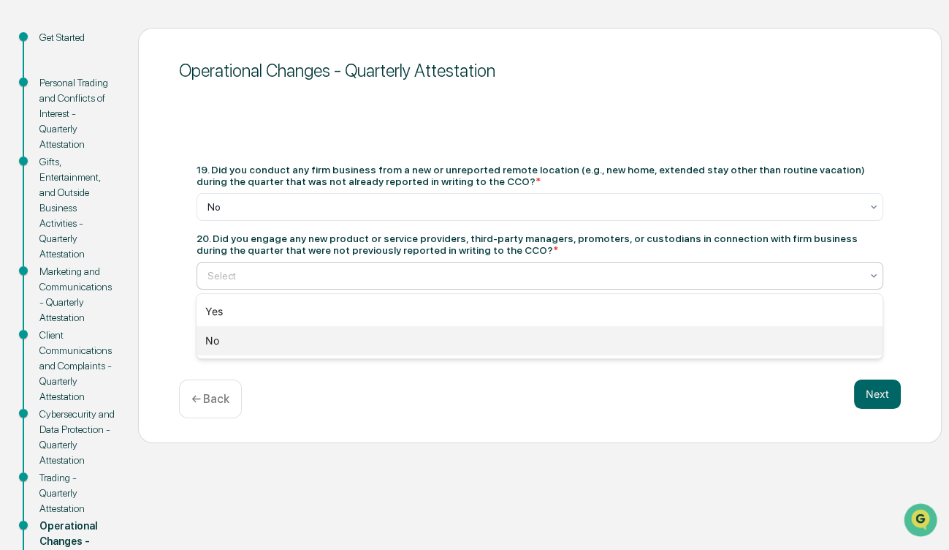
click at [349, 341] on div "No" at bounding box center [540, 340] width 686 height 29
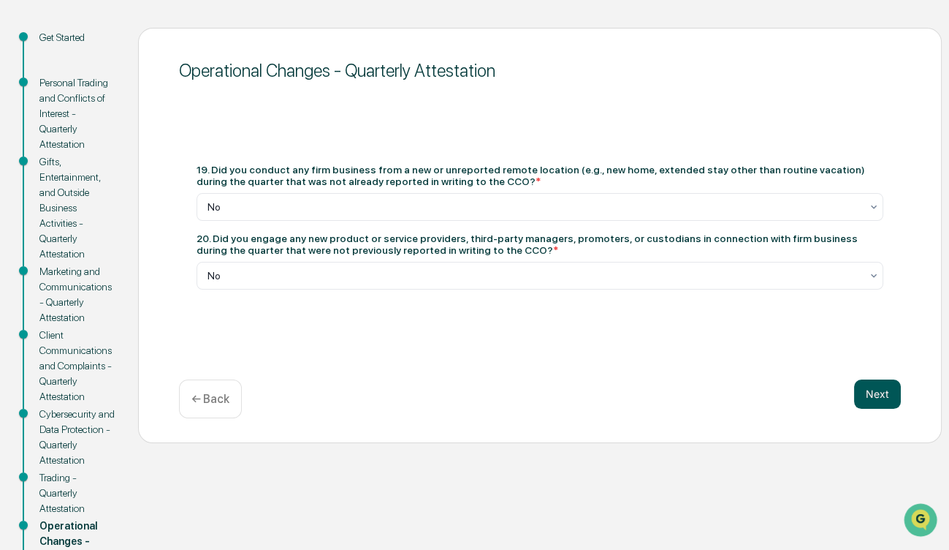
click at [878, 398] on button "Next" at bounding box center [877, 393] width 47 height 29
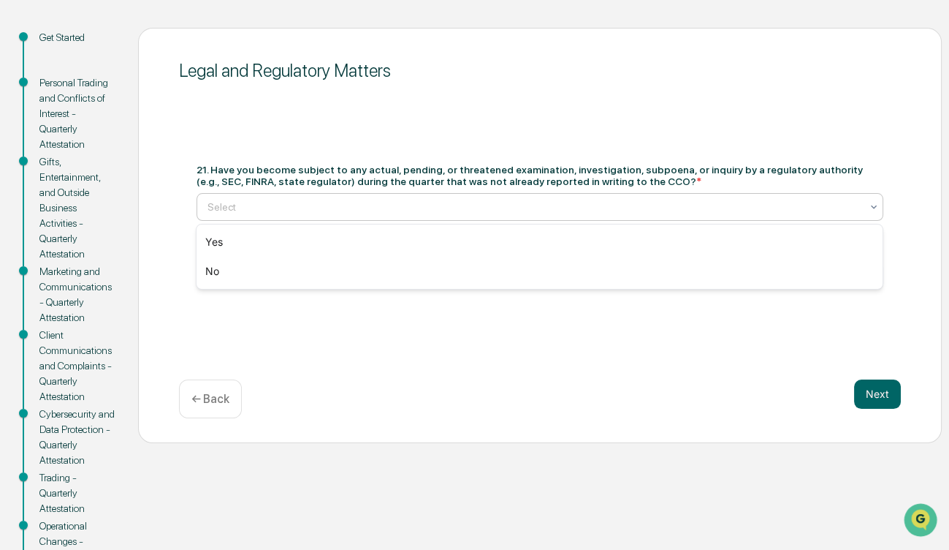
click at [351, 213] on div at bounding box center [534, 207] width 653 height 15
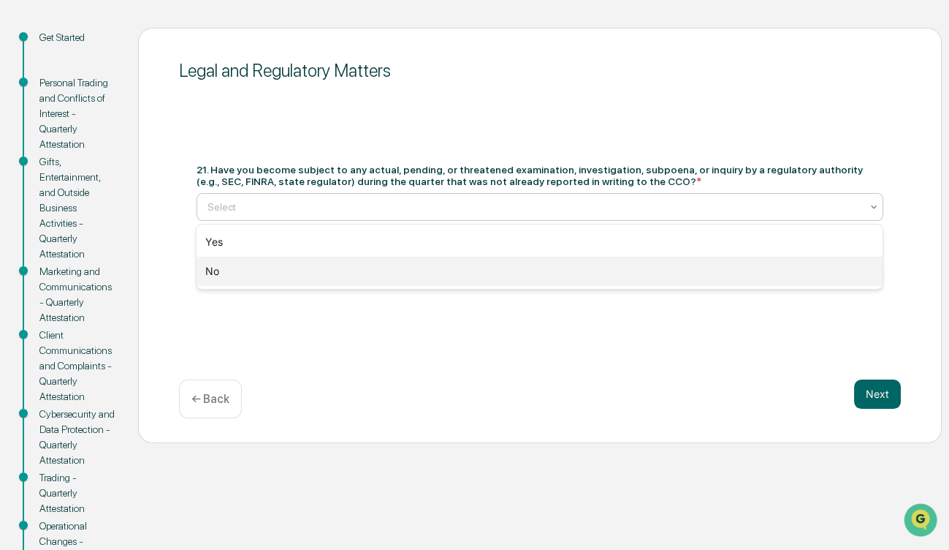
click at [362, 269] on div "No" at bounding box center [540, 271] width 686 height 29
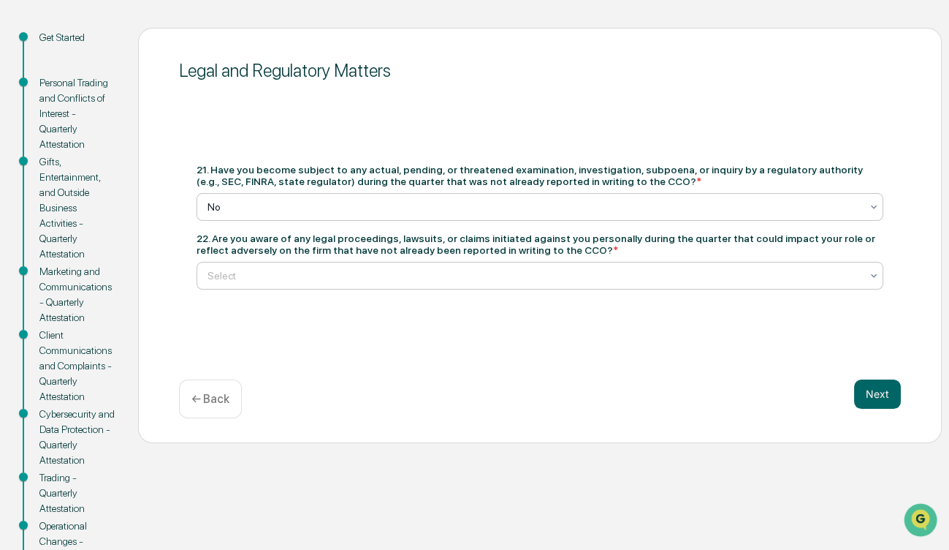
click at [327, 275] on div at bounding box center [534, 275] width 653 height 15
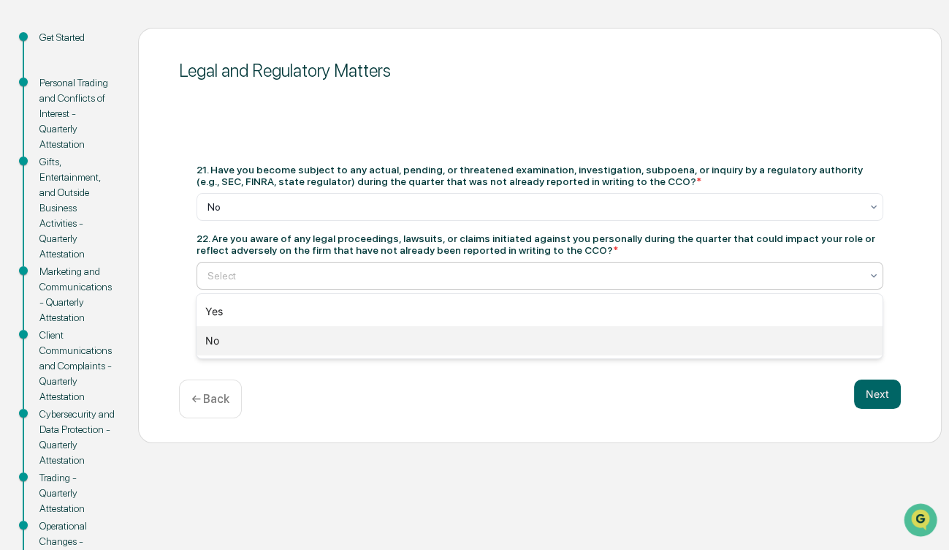
click at [320, 341] on div "No" at bounding box center [540, 340] width 686 height 29
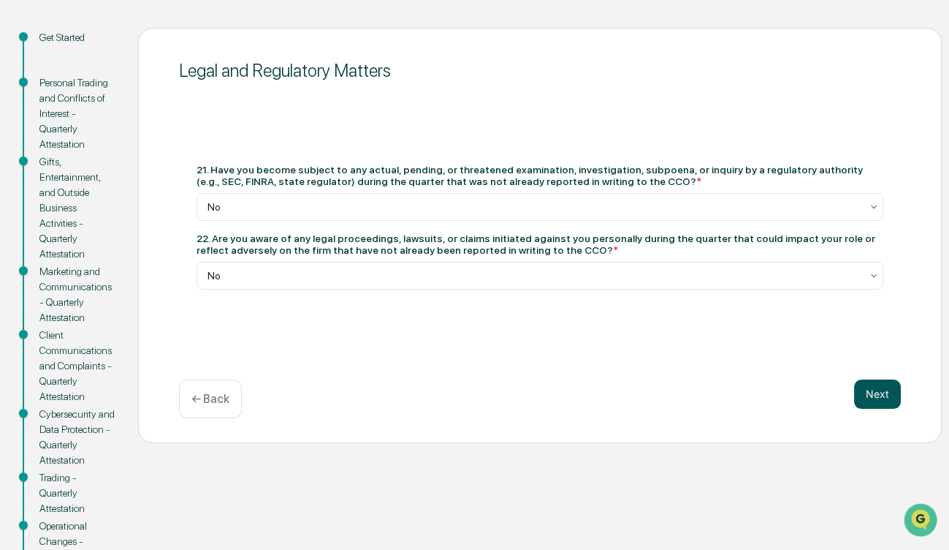
click at [878, 388] on button "Next" at bounding box center [877, 393] width 47 height 29
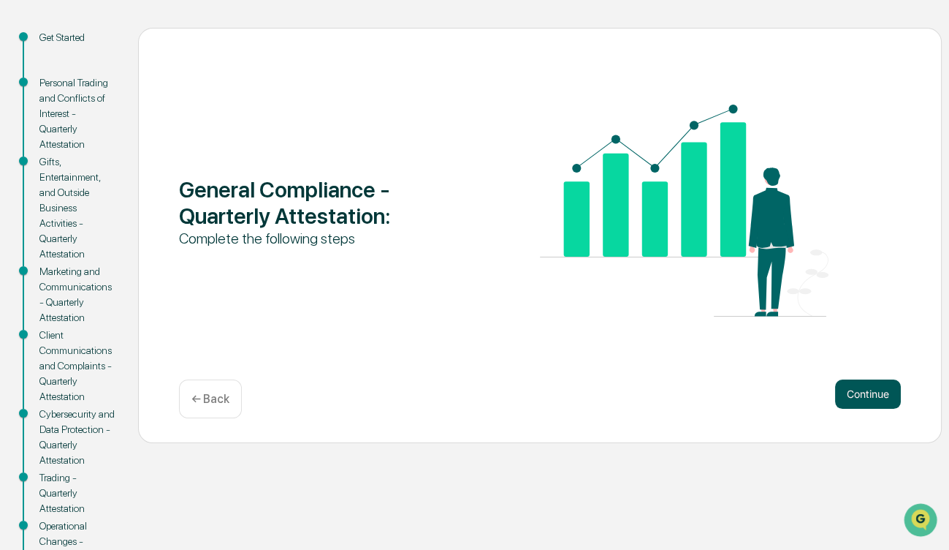
click at [863, 393] on button "Continue" at bounding box center [868, 393] width 66 height 29
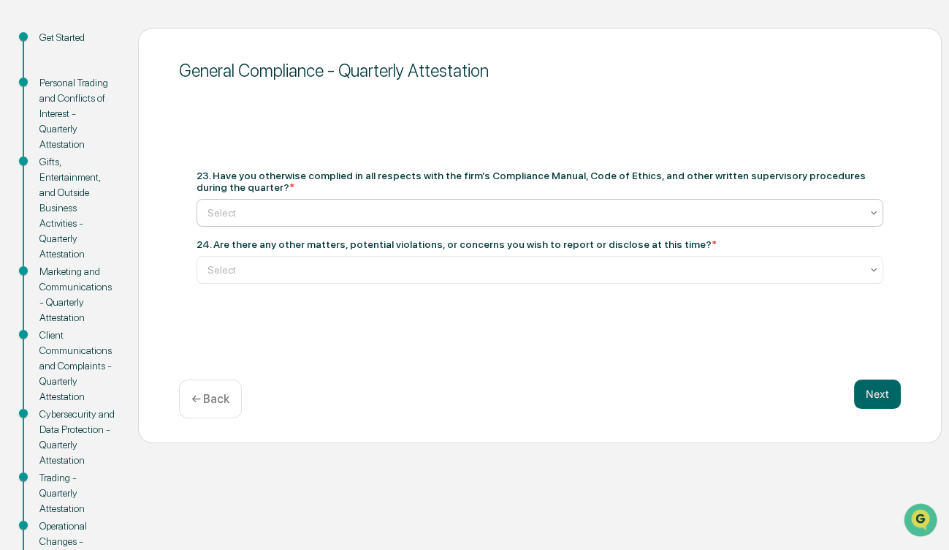
click at [368, 208] on div at bounding box center [534, 212] width 653 height 15
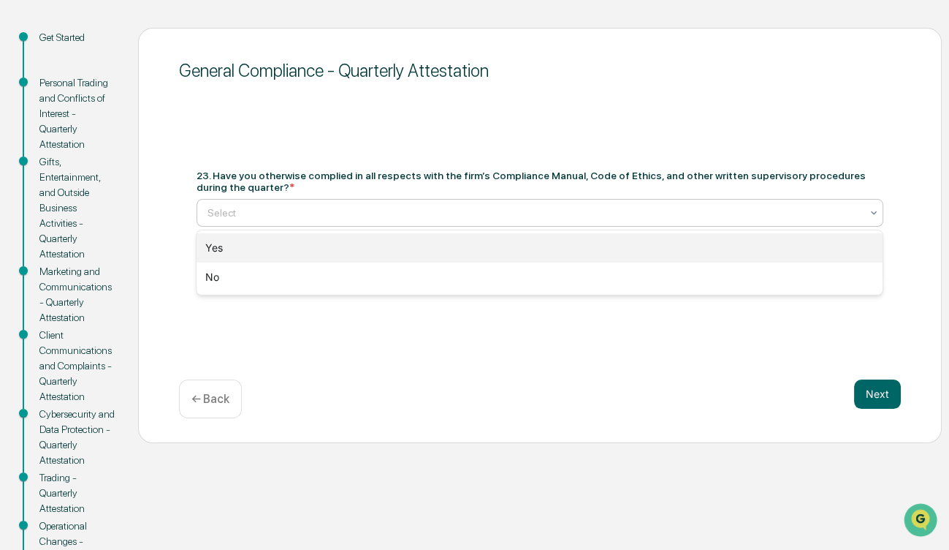
click at [344, 246] on div "Yes" at bounding box center [540, 247] width 686 height 29
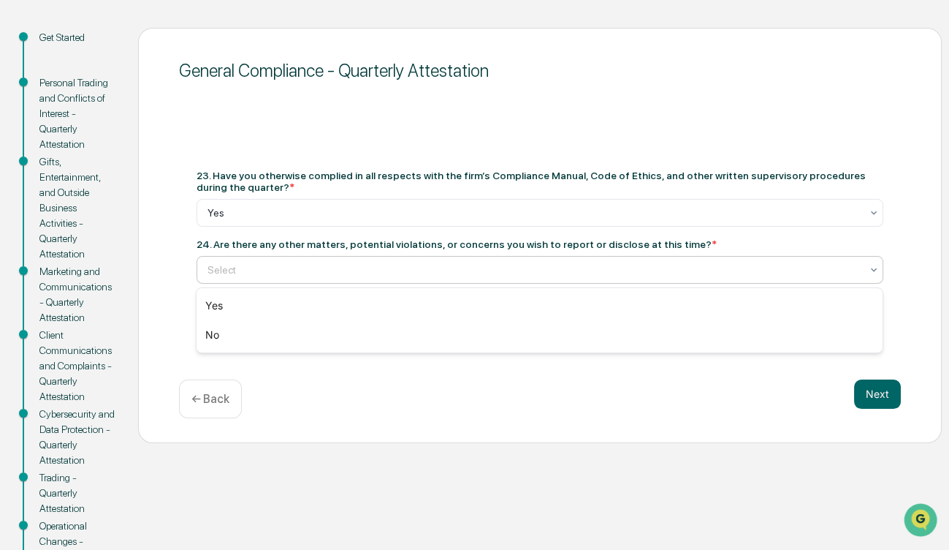
click at [340, 273] on div at bounding box center [534, 269] width 653 height 15
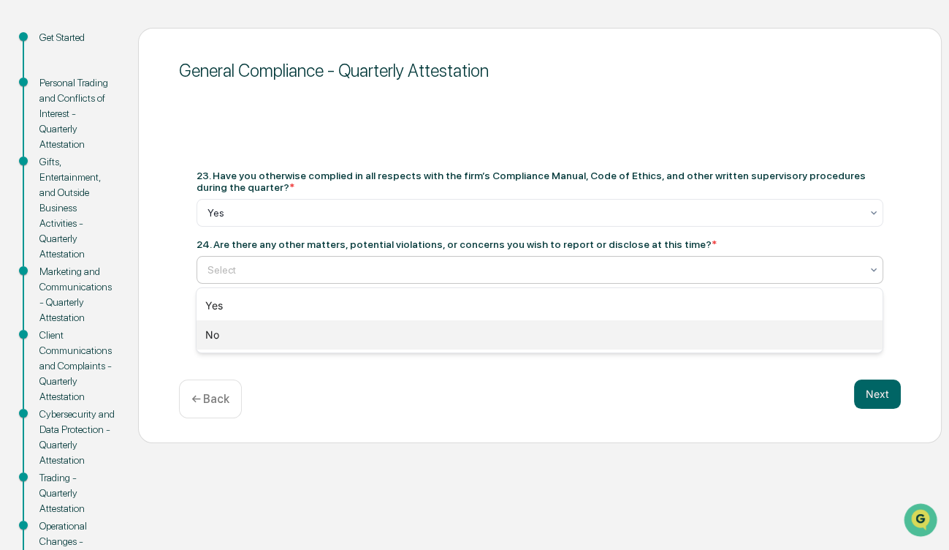
click at [326, 329] on div "No" at bounding box center [540, 334] width 686 height 29
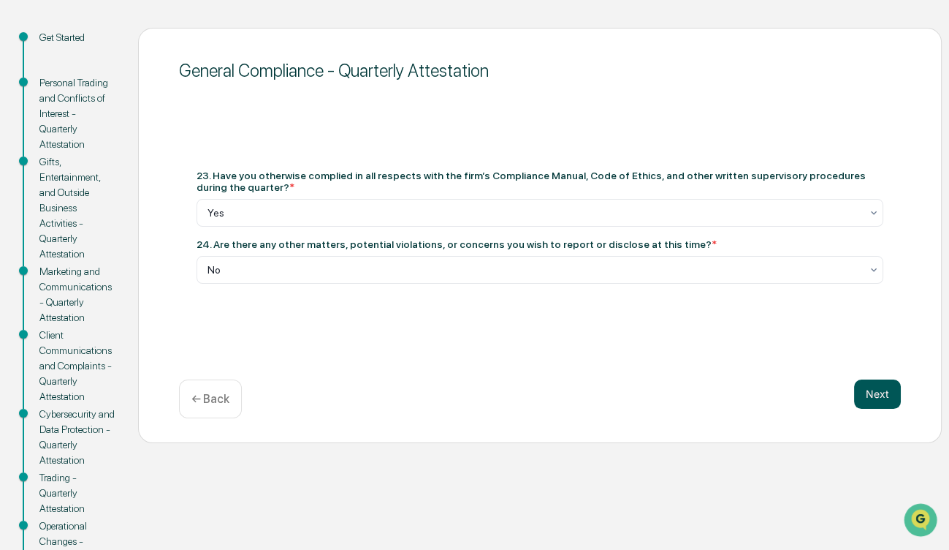
click at [871, 389] on button "Next" at bounding box center [877, 393] width 47 height 29
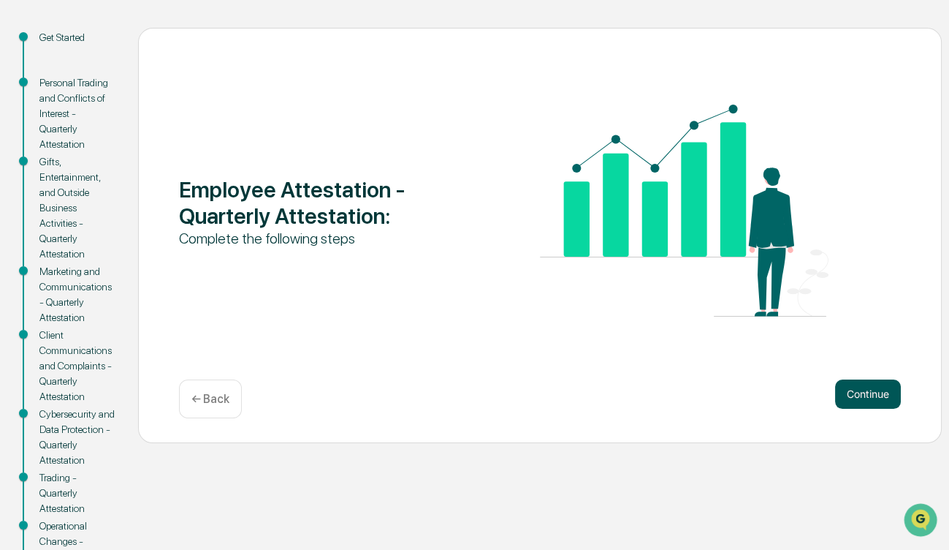
click at [877, 390] on button "Continue" at bounding box center [868, 393] width 66 height 29
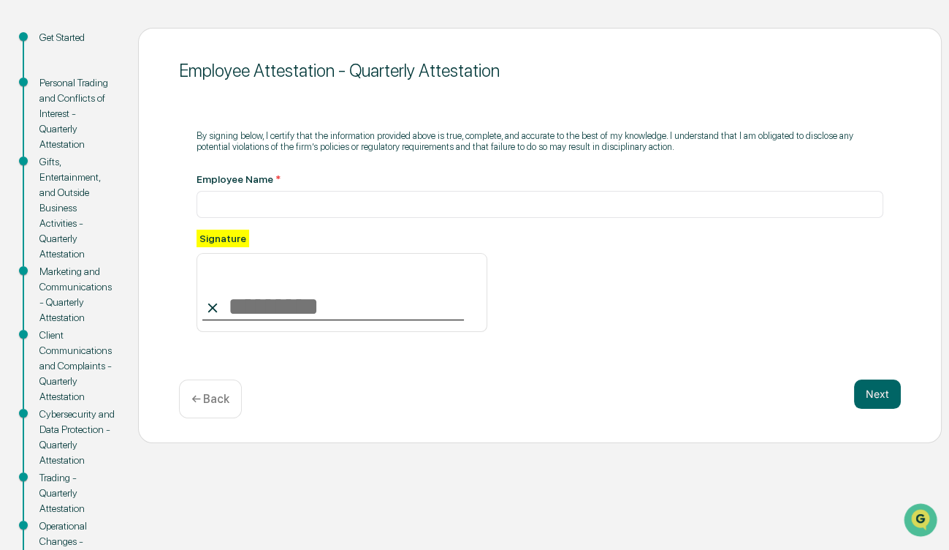
click at [270, 308] on input at bounding box center [342, 292] width 291 height 79
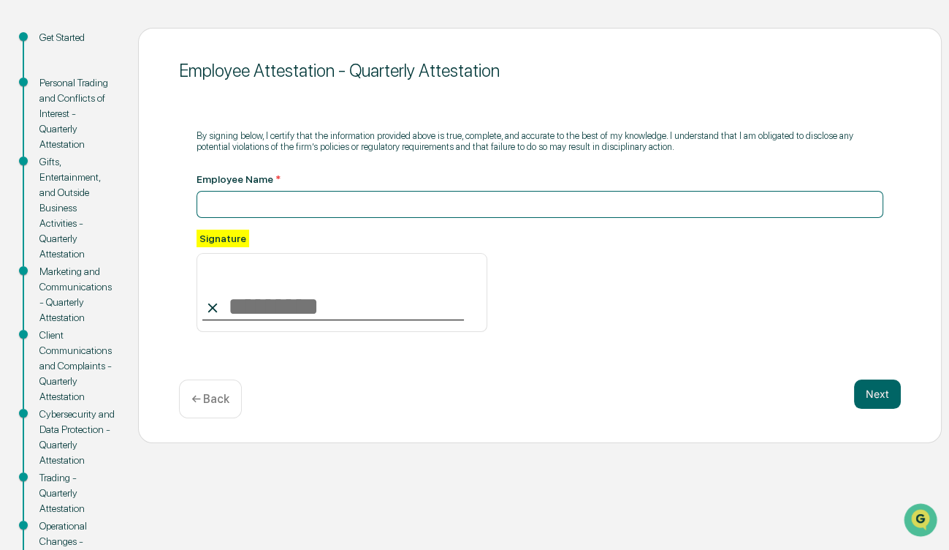
click at [232, 202] on input at bounding box center [540, 204] width 687 height 27
type input "**********"
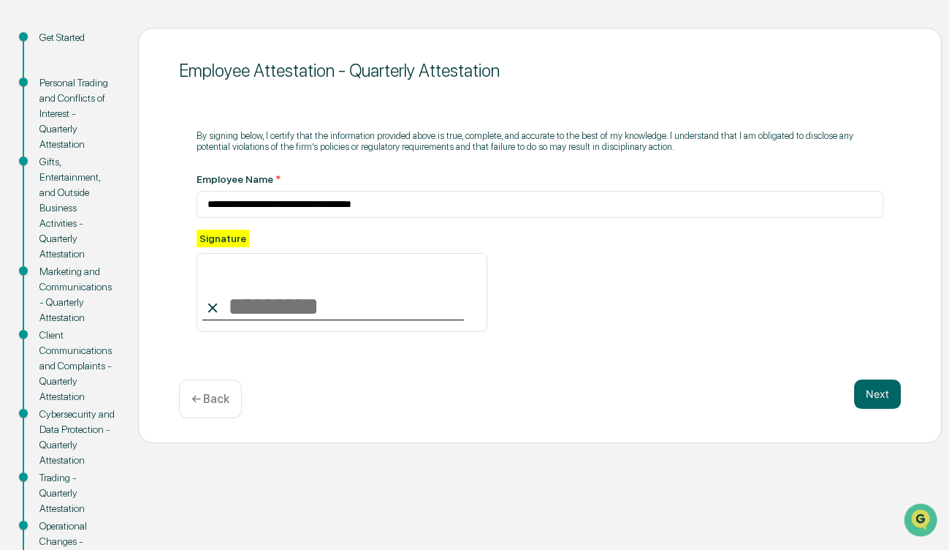
click at [320, 306] on input at bounding box center [342, 292] width 291 height 79
type input "**********"
click at [873, 398] on button "Next" at bounding box center [877, 393] width 47 height 29
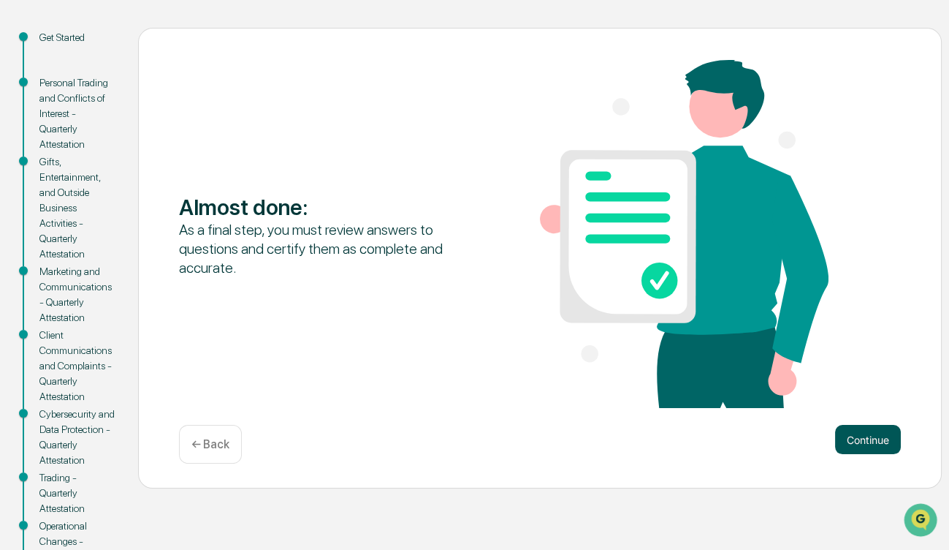
click at [863, 443] on button "Continue" at bounding box center [868, 439] width 66 height 29
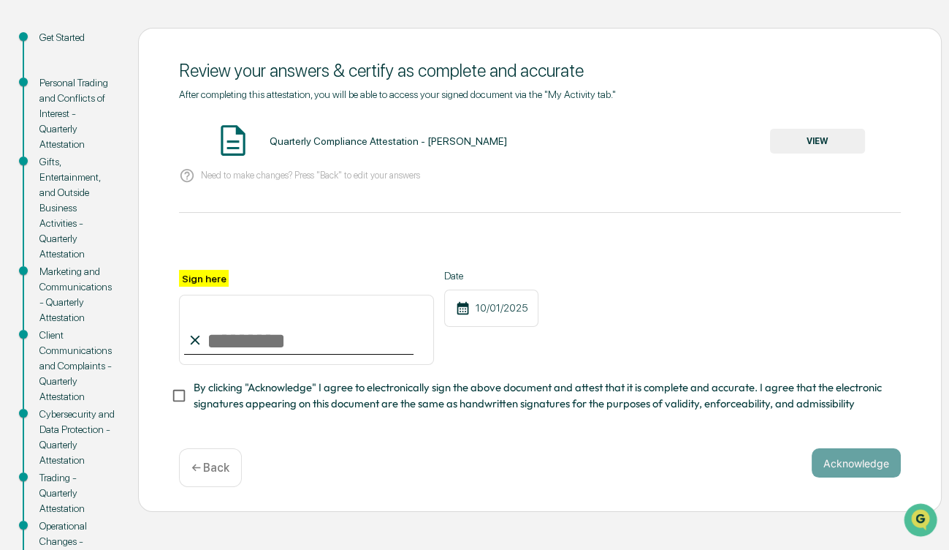
click at [808, 140] on button "VIEW" at bounding box center [817, 141] width 95 height 25
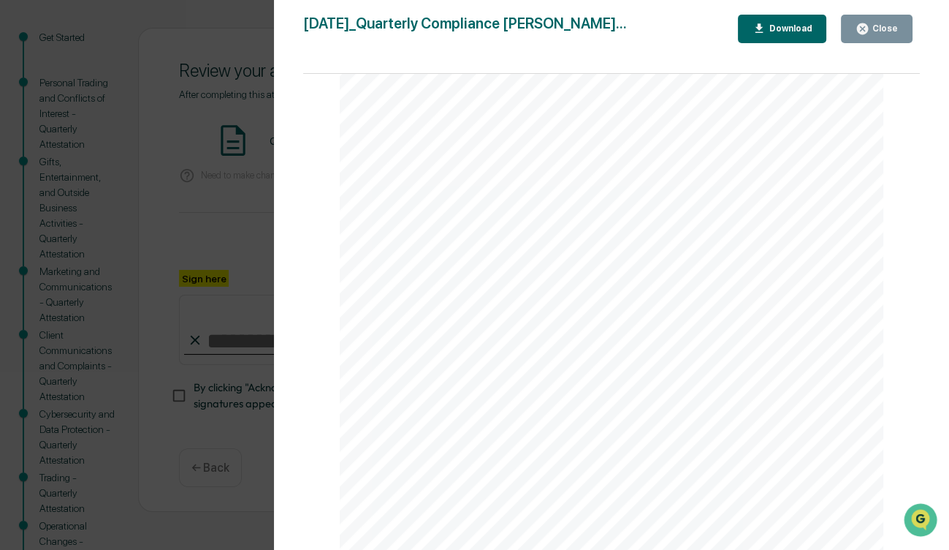
scroll to position [2780, 0]
click at [887, 31] on div "Close" at bounding box center [884, 28] width 29 height 10
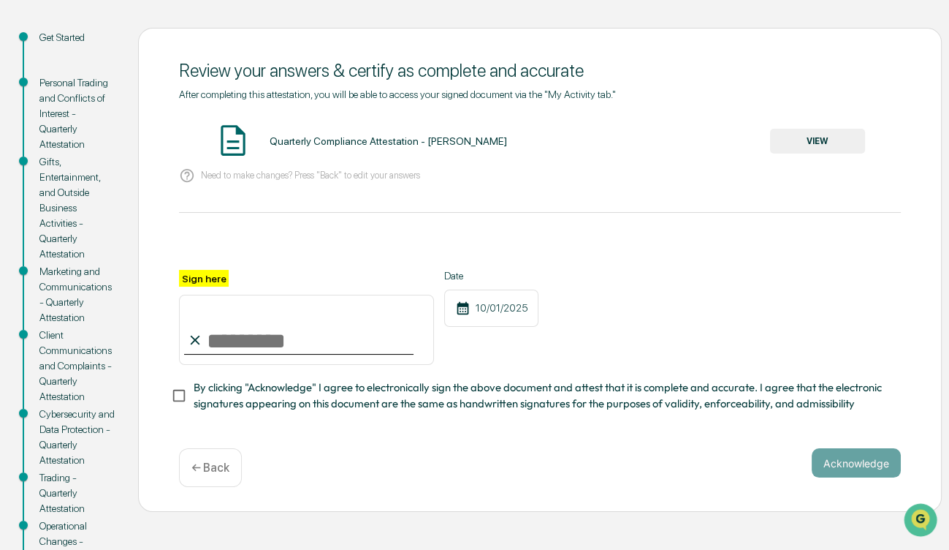
click at [232, 341] on input "Sign here" at bounding box center [306, 330] width 255 height 70
type input "**********"
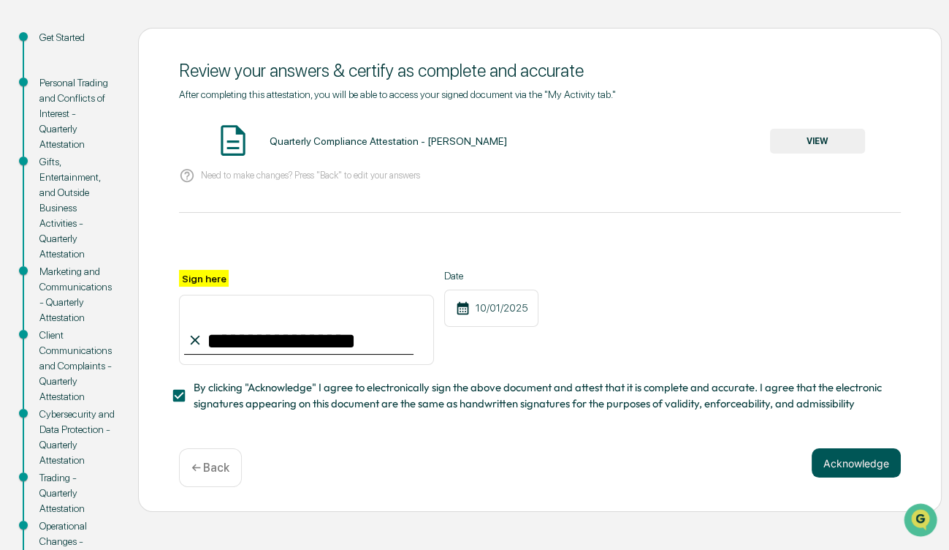
click at [854, 470] on button "Acknowledge" at bounding box center [856, 462] width 89 height 29
